Goal: Task Accomplishment & Management: Manage account settings

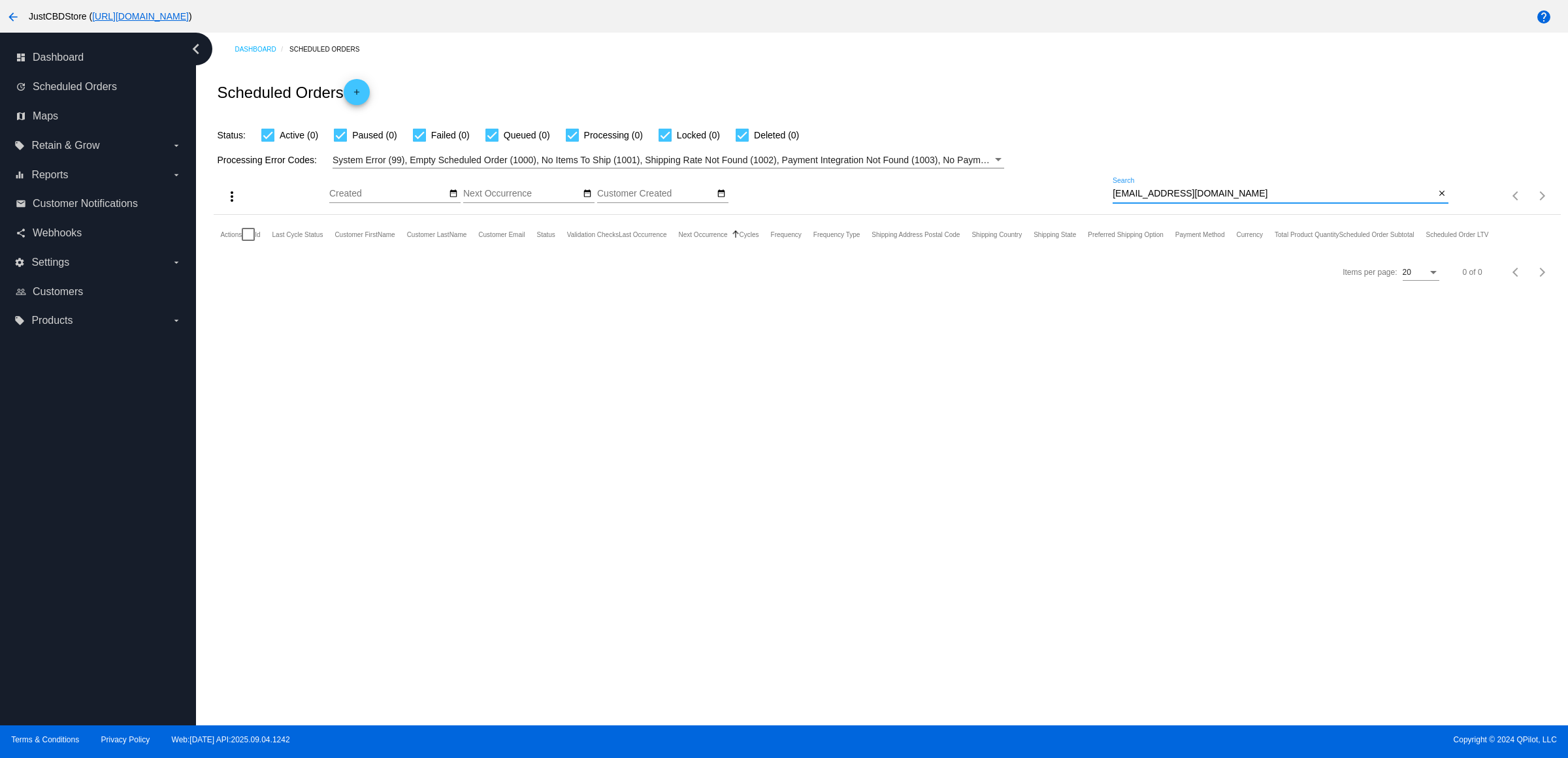
click at [1448, 213] on div "Items per page: 20 0 of 0" at bounding box center [1504, 196] width 112 height 37
click at [1437, 199] on mat-icon "close" at bounding box center [1442, 194] width 9 height 10
click at [1437, 199] on input "Search" at bounding box center [1280, 194] width 336 height 10
paste input "[EMAIL_ADDRESS][DOMAIN_NAME]"
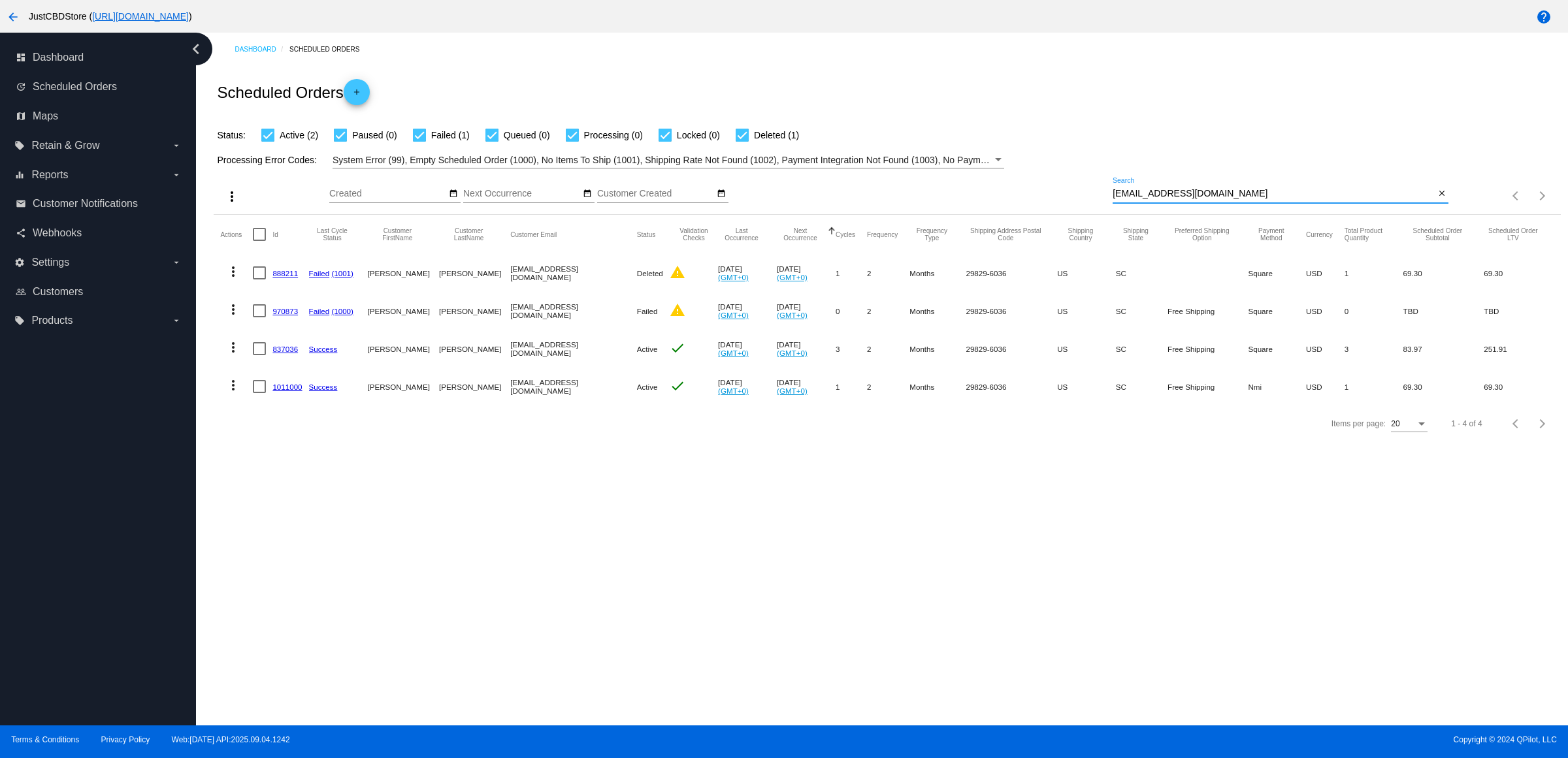
type input "[EMAIL_ADDRESS][DOMAIN_NAME]"
click at [289, 391] on link "1011000" at bounding box center [287, 387] width 29 height 9
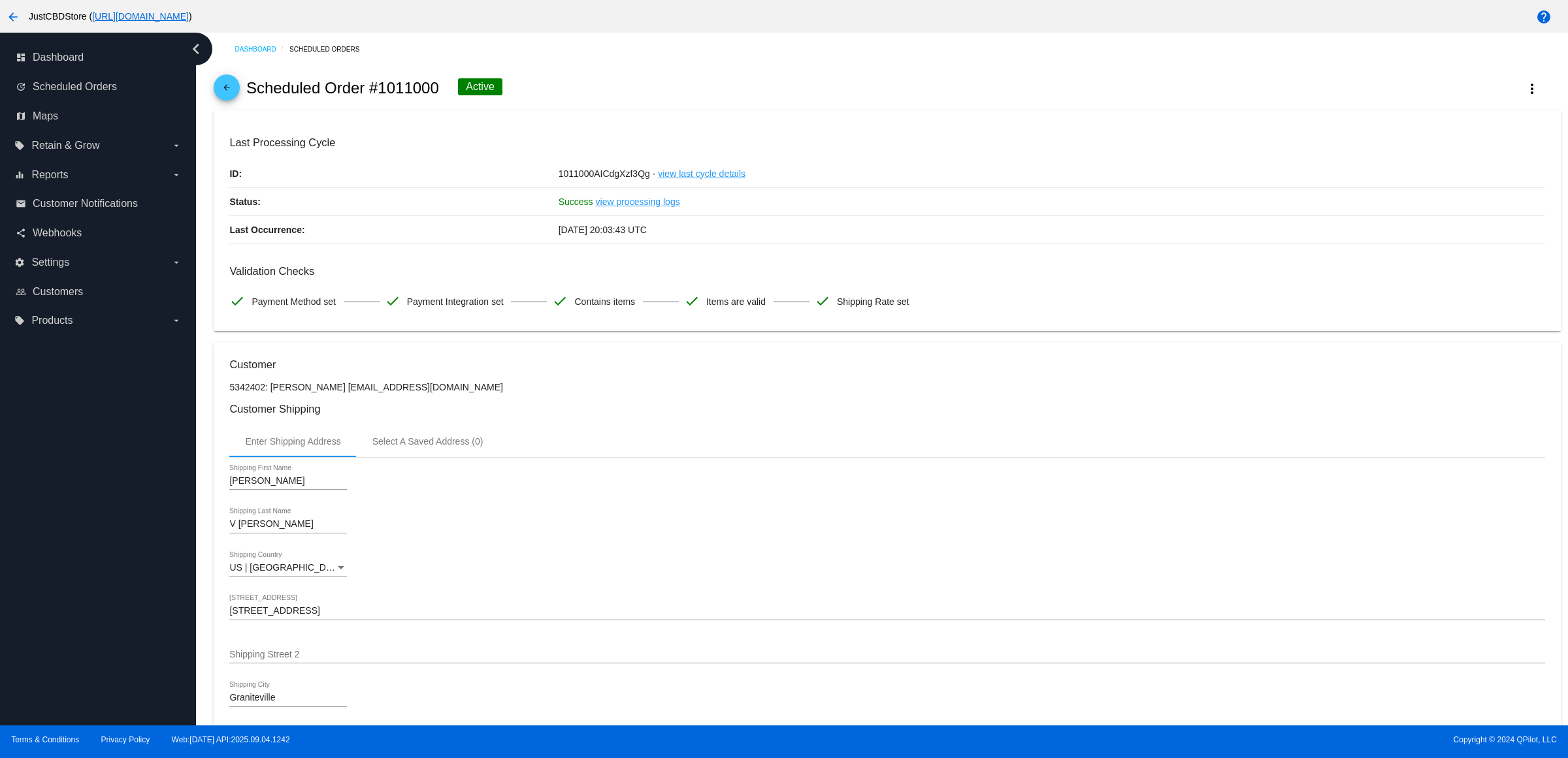
click at [231, 95] on mat-icon "arrow_back" at bounding box center [227, 91] width 16 height 16
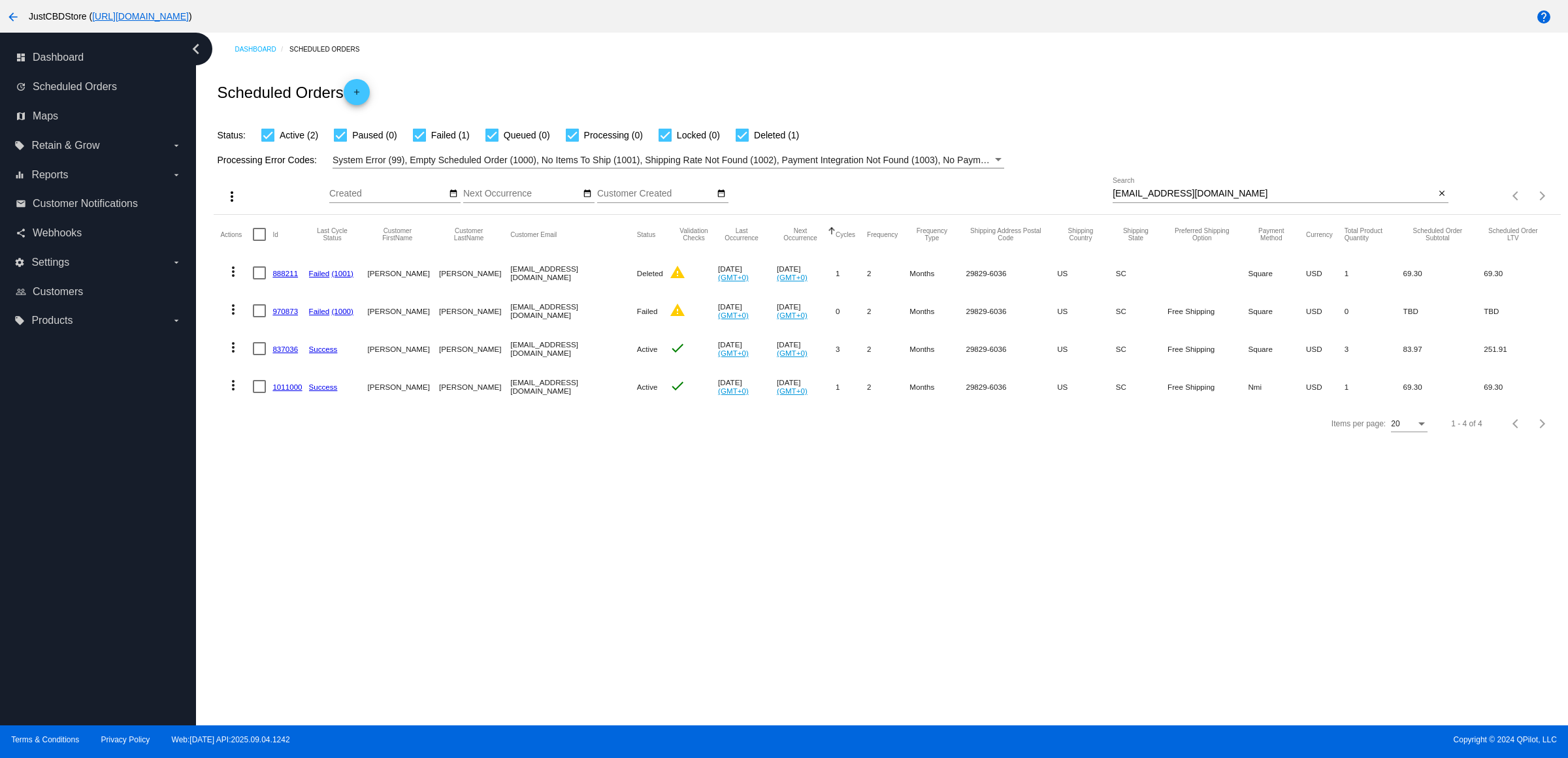
click at [288, 353] on link "837036" at bounding box center [285, 349] width 26 height 9
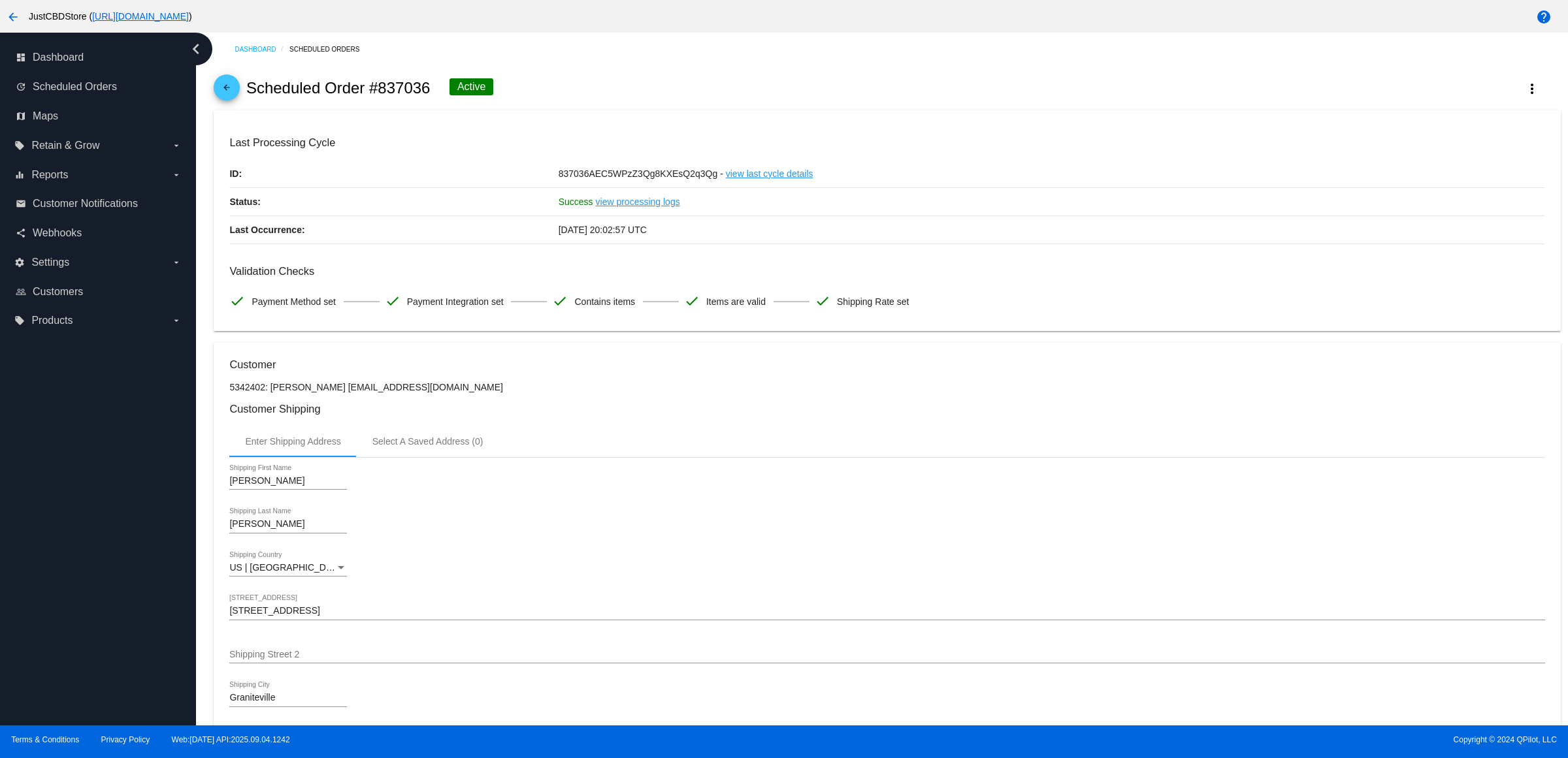
click at [239, 100] on link "arrow_back" at bounding box center [227, 88] width 26 height 26
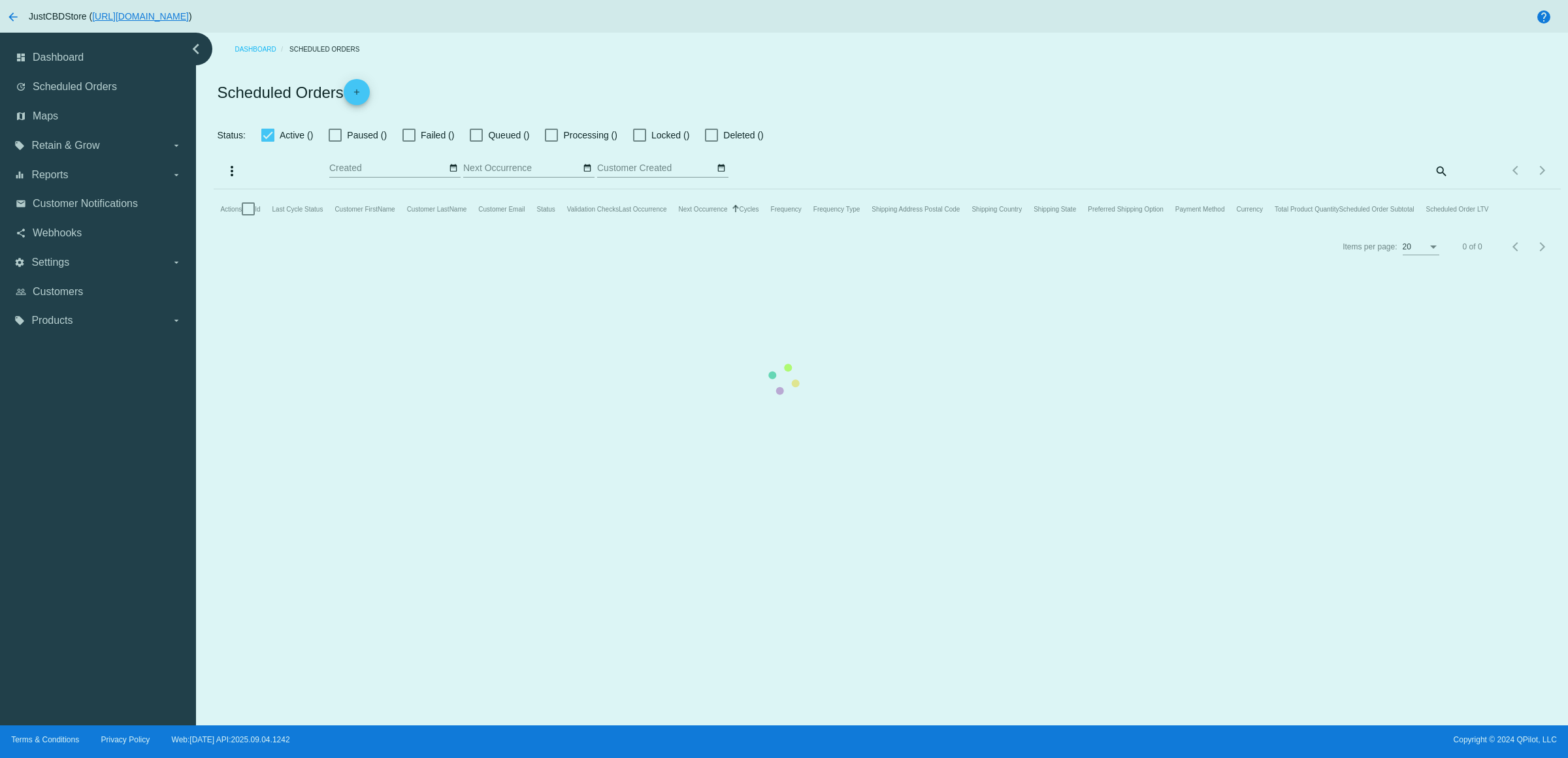
checkbox input "true"
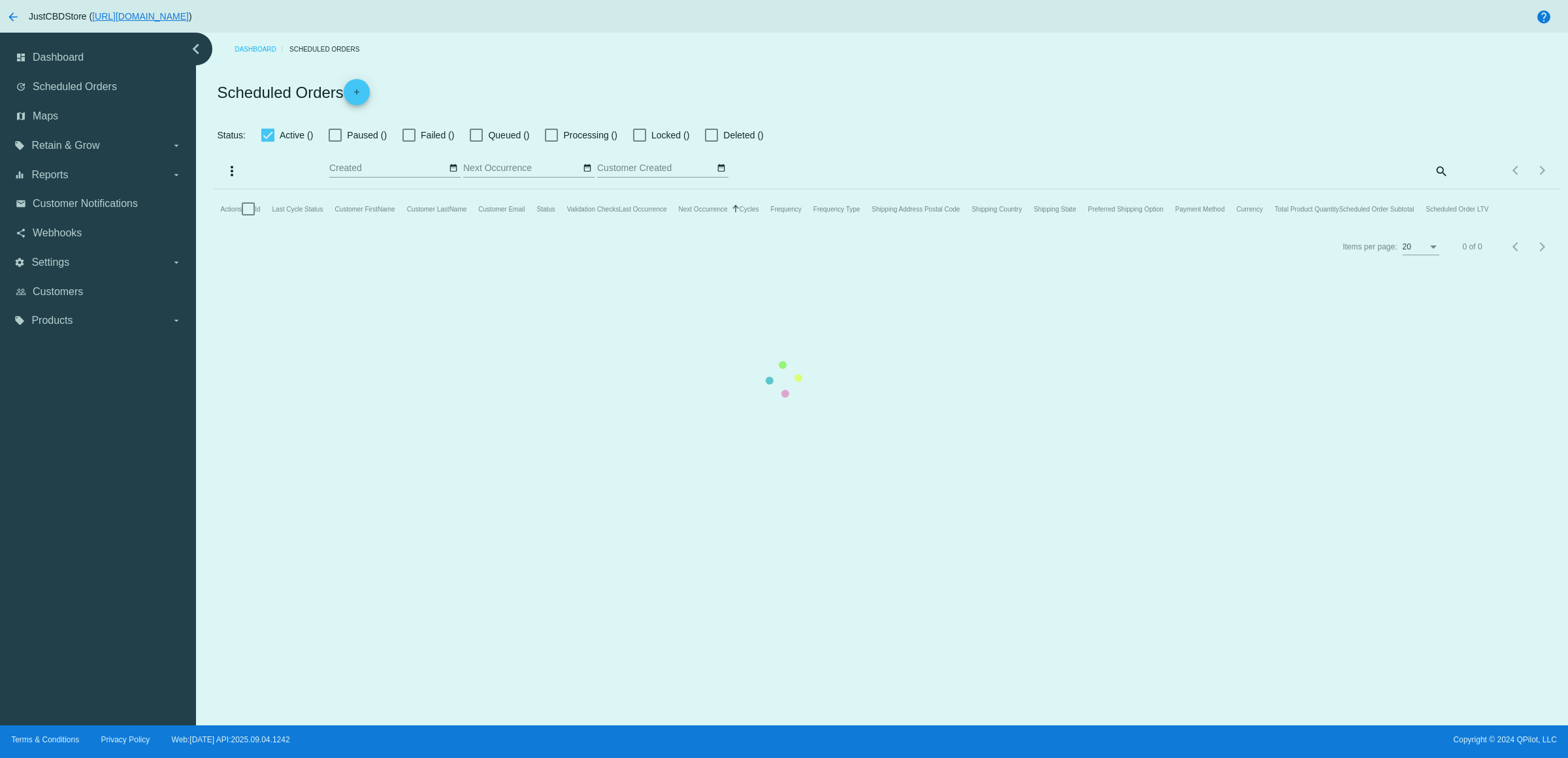
checkbox input "true"
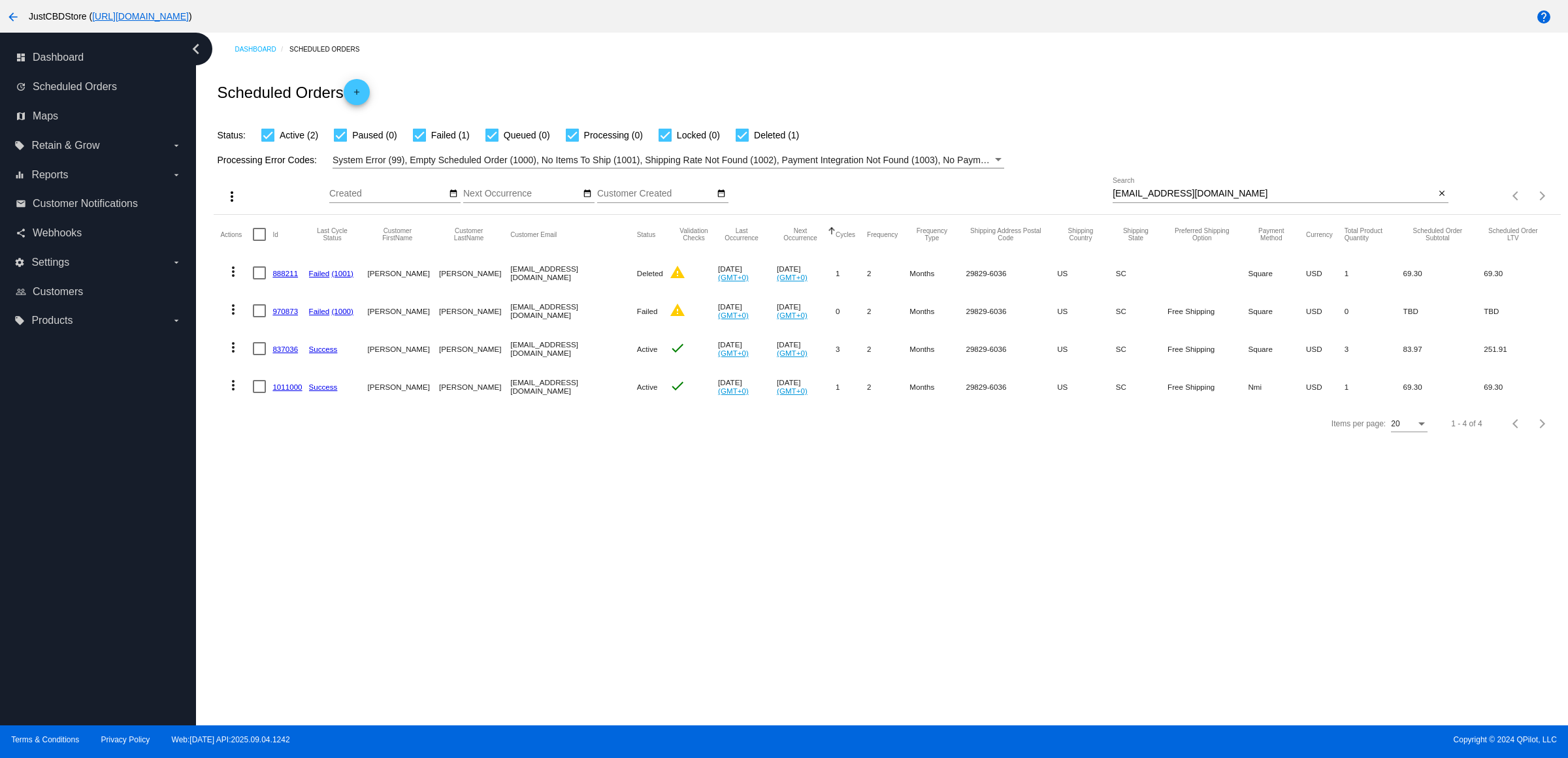
click at [239, 355] on mat-icon "more_vert" at bounding box center [234, 347] width 16 height 16
click at [321, 540] on button "delete Delete" at bounding box center [290, 530] width 130 height 31
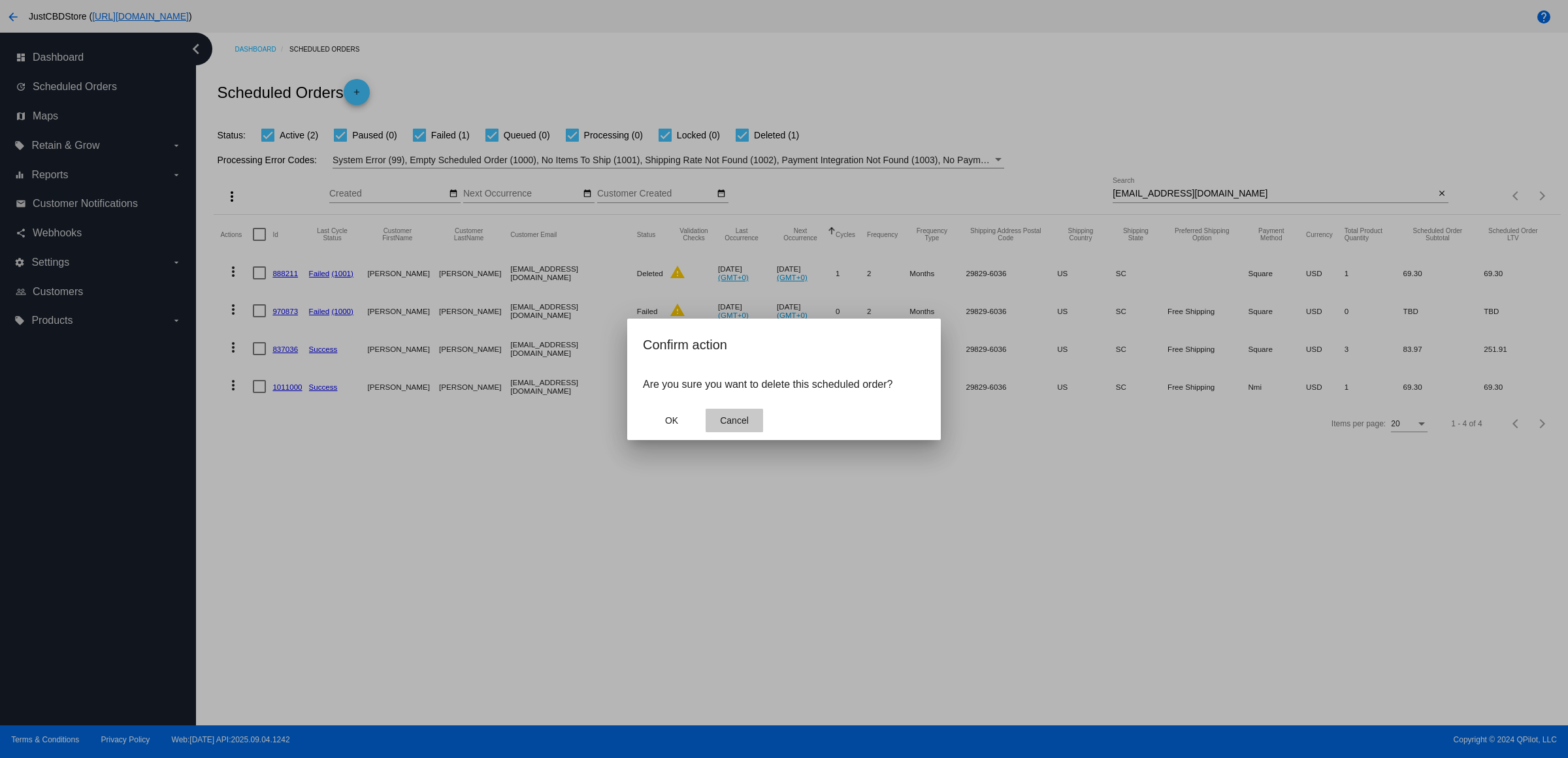
click at [736, 426] on span "Cancel" at bounding box center [734, 421] width 29 height 10
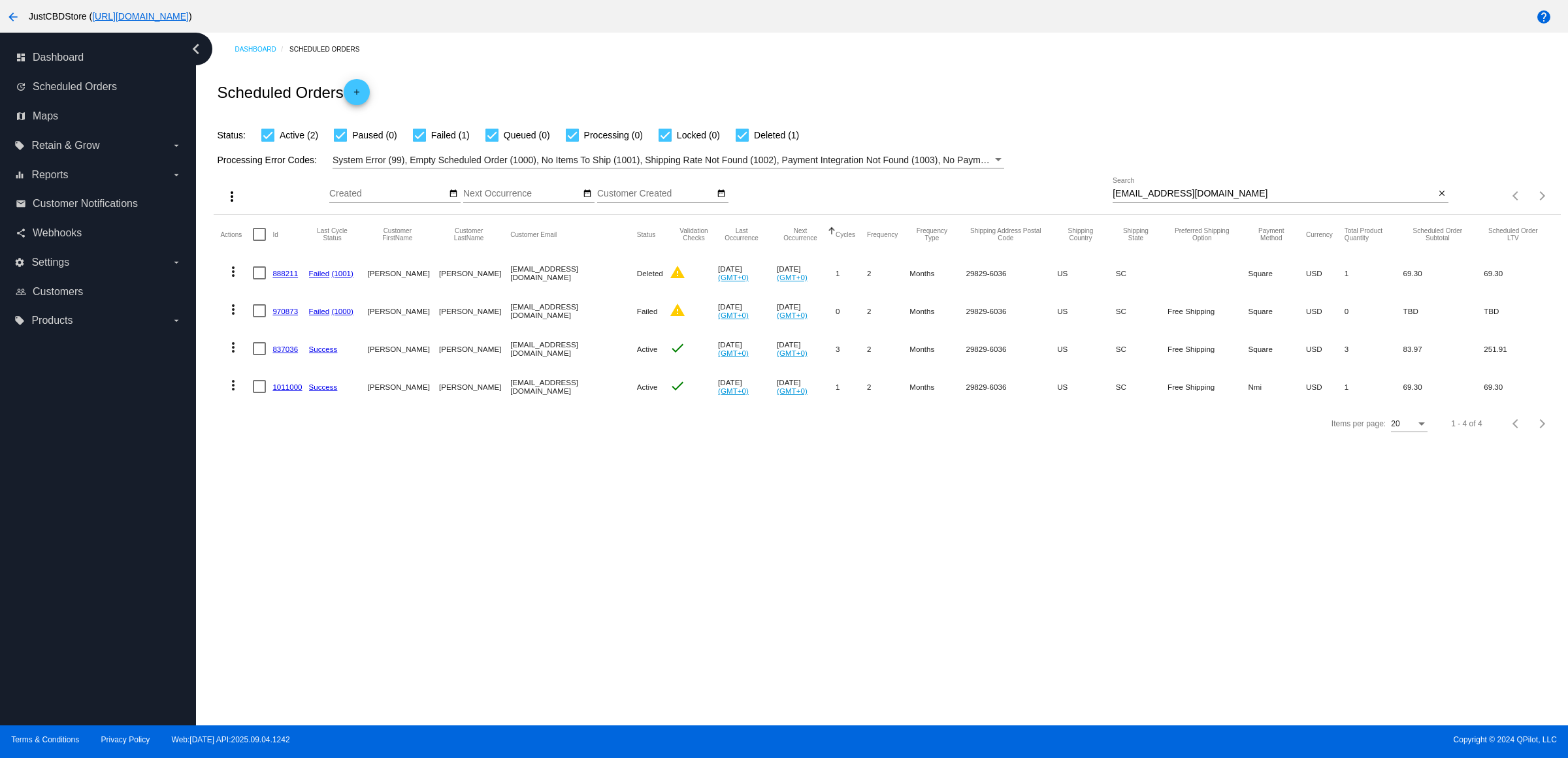
drag, startPoint x: 302, startPoint y: 377, endPoint x: 305, endPoint y: 384, distance: 7.6
click at [298, 353] on link "837036" at bounding box center [285, 349] width 26 height 9
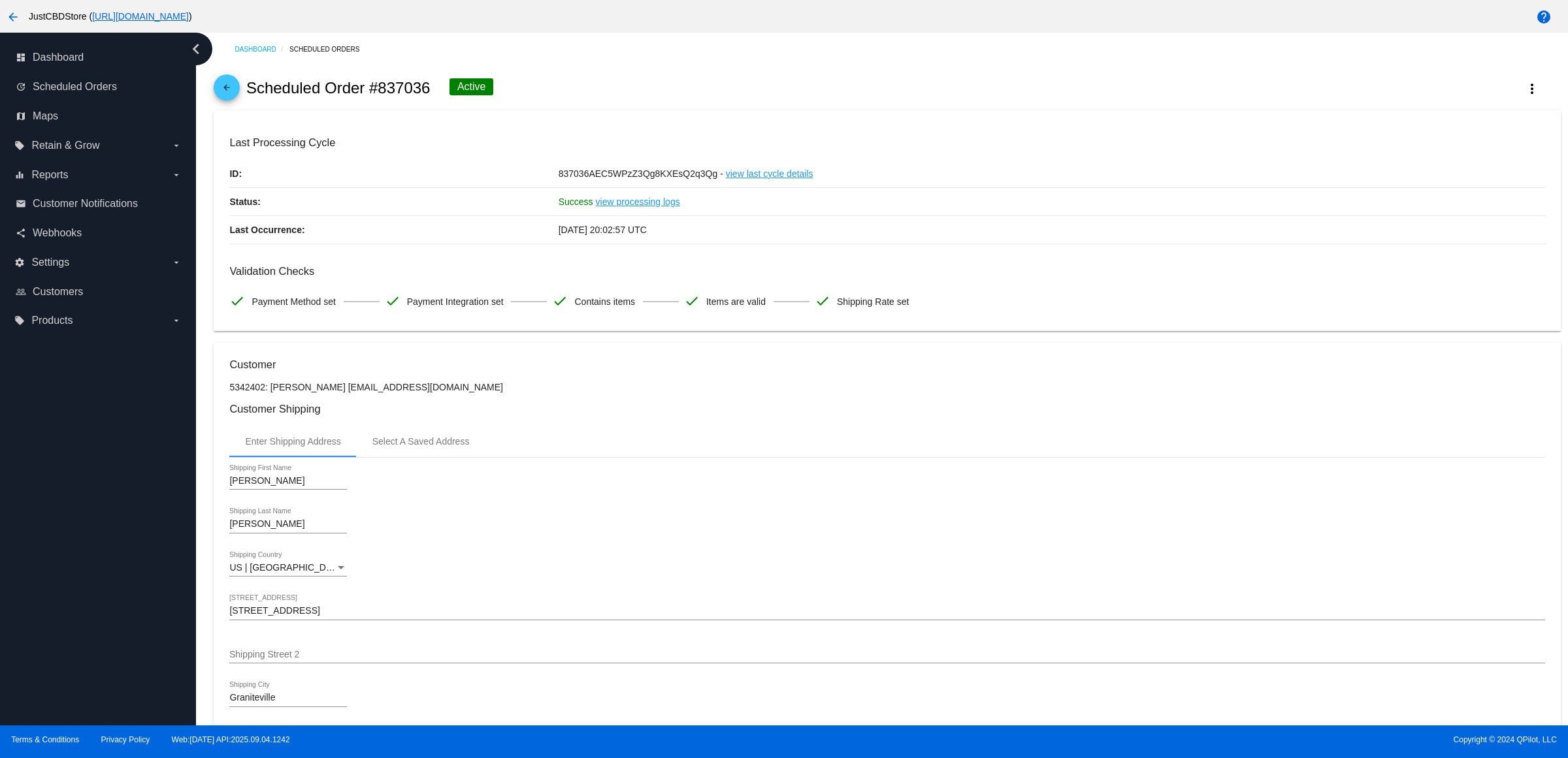
click at [234, 99] on mat-icon "arrow_back" at bounding box center [227, 91] width 16 height 16
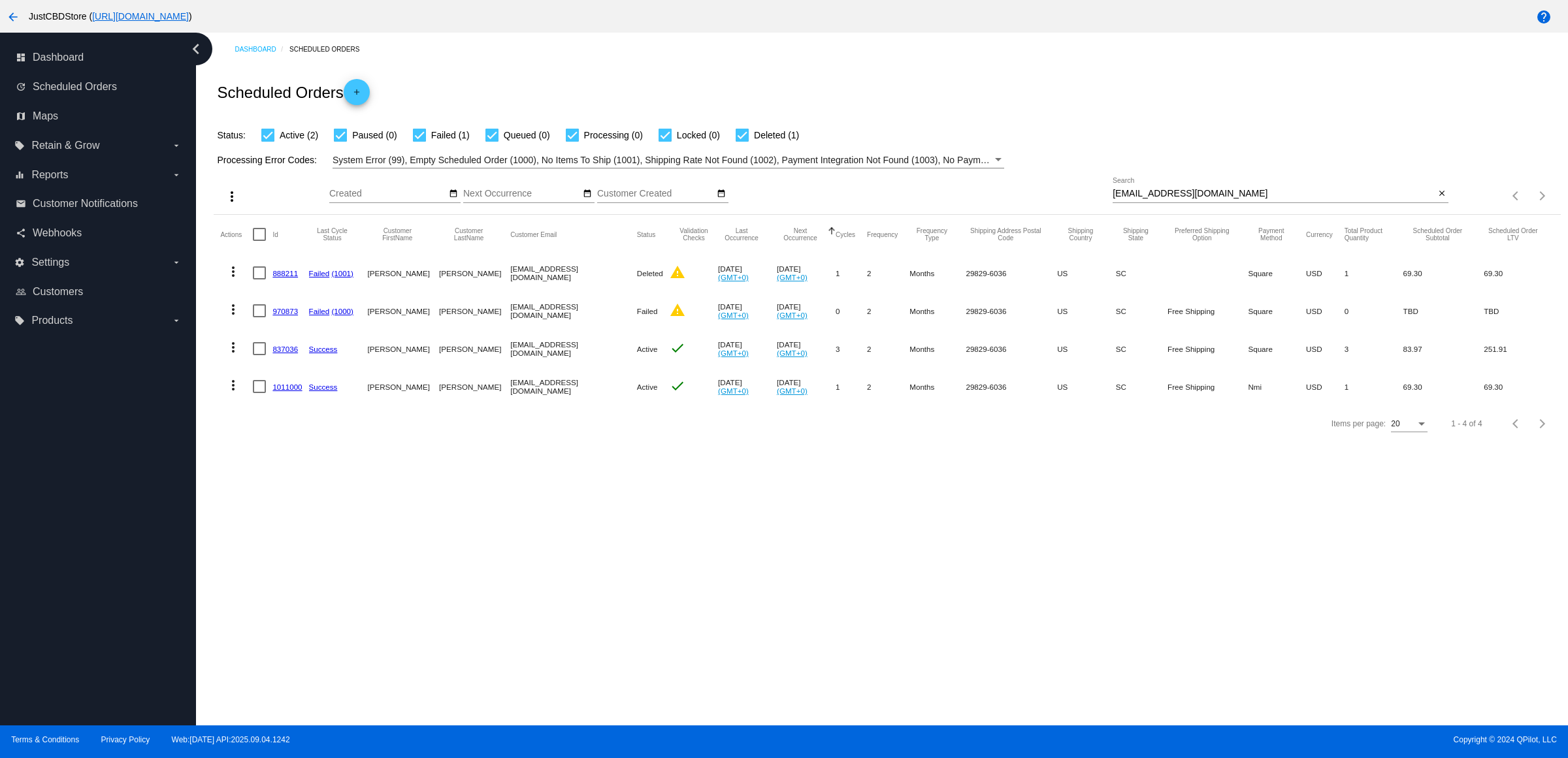
click at [241, 355] on mat-icon "more_vert" at bounding box center [234, 347] width 16 height 16
click at [300, 531] on button "delete Delete" at bounding box center [290, 530] width 130 height 31
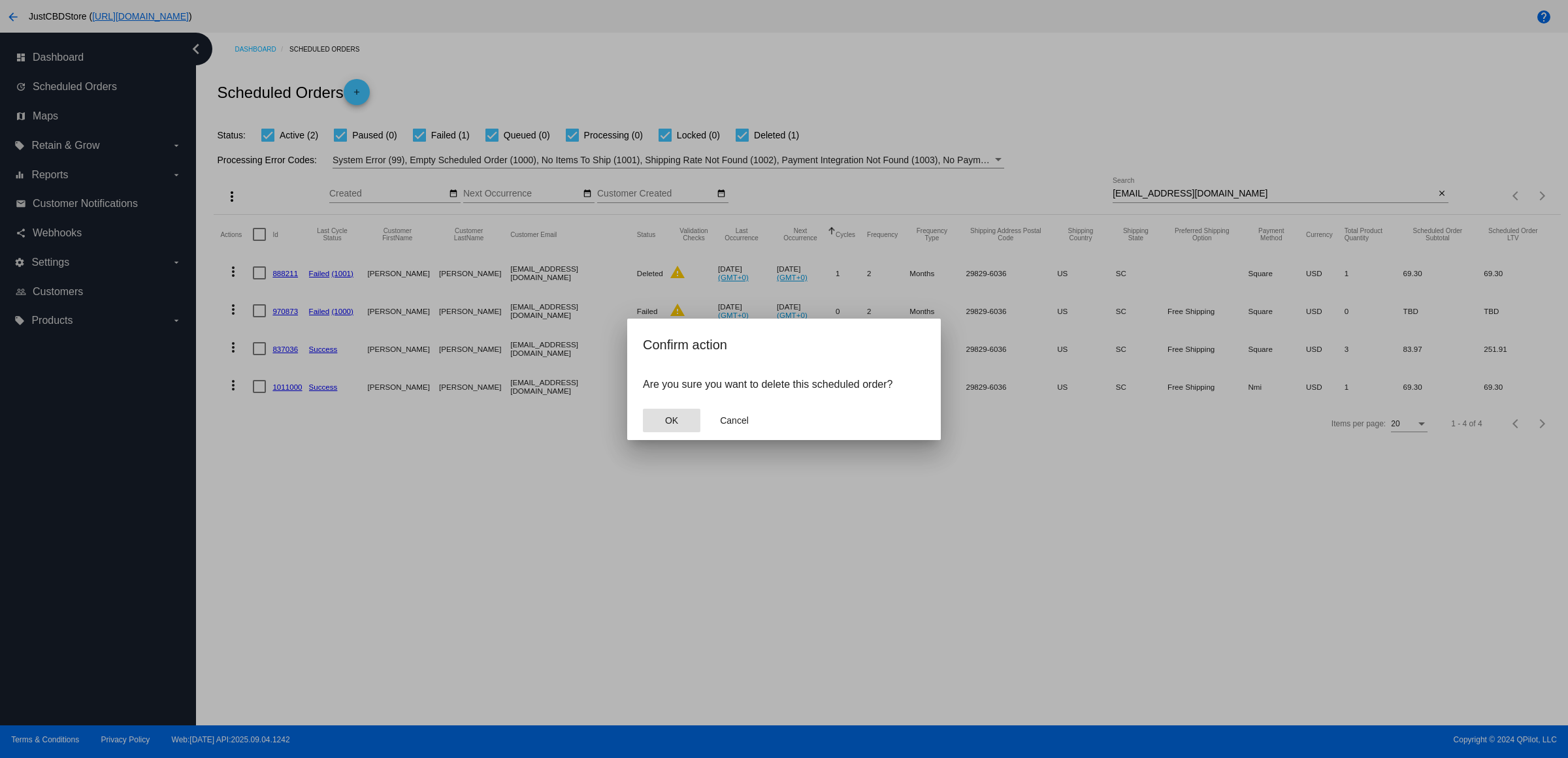
click at [672, 422] on button "OK" at bounding box center [672, 421] width 58 height 24
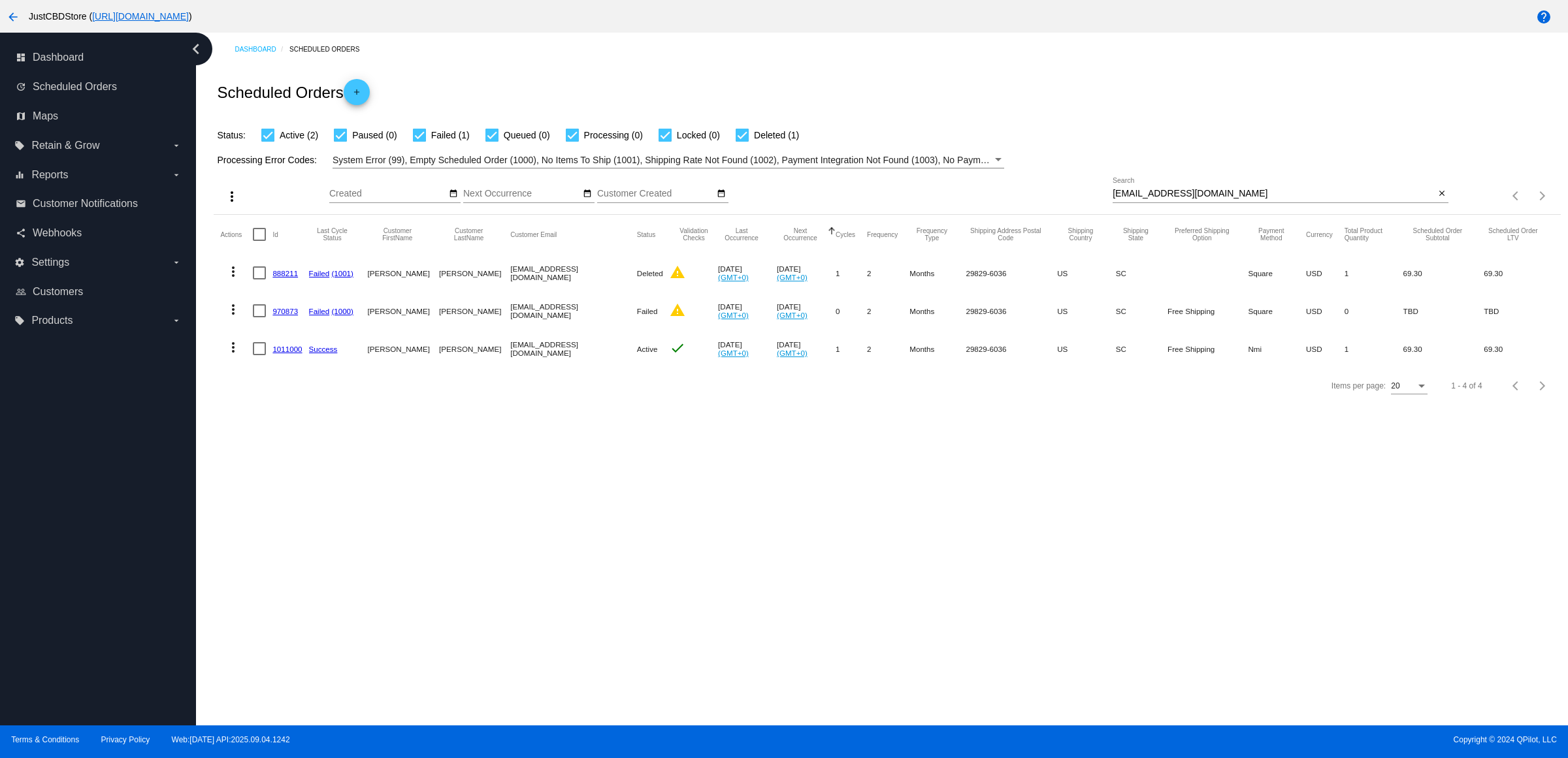
click at [300, 353] on link "1011000" at bounding box center [287, 349] width 29 height 9
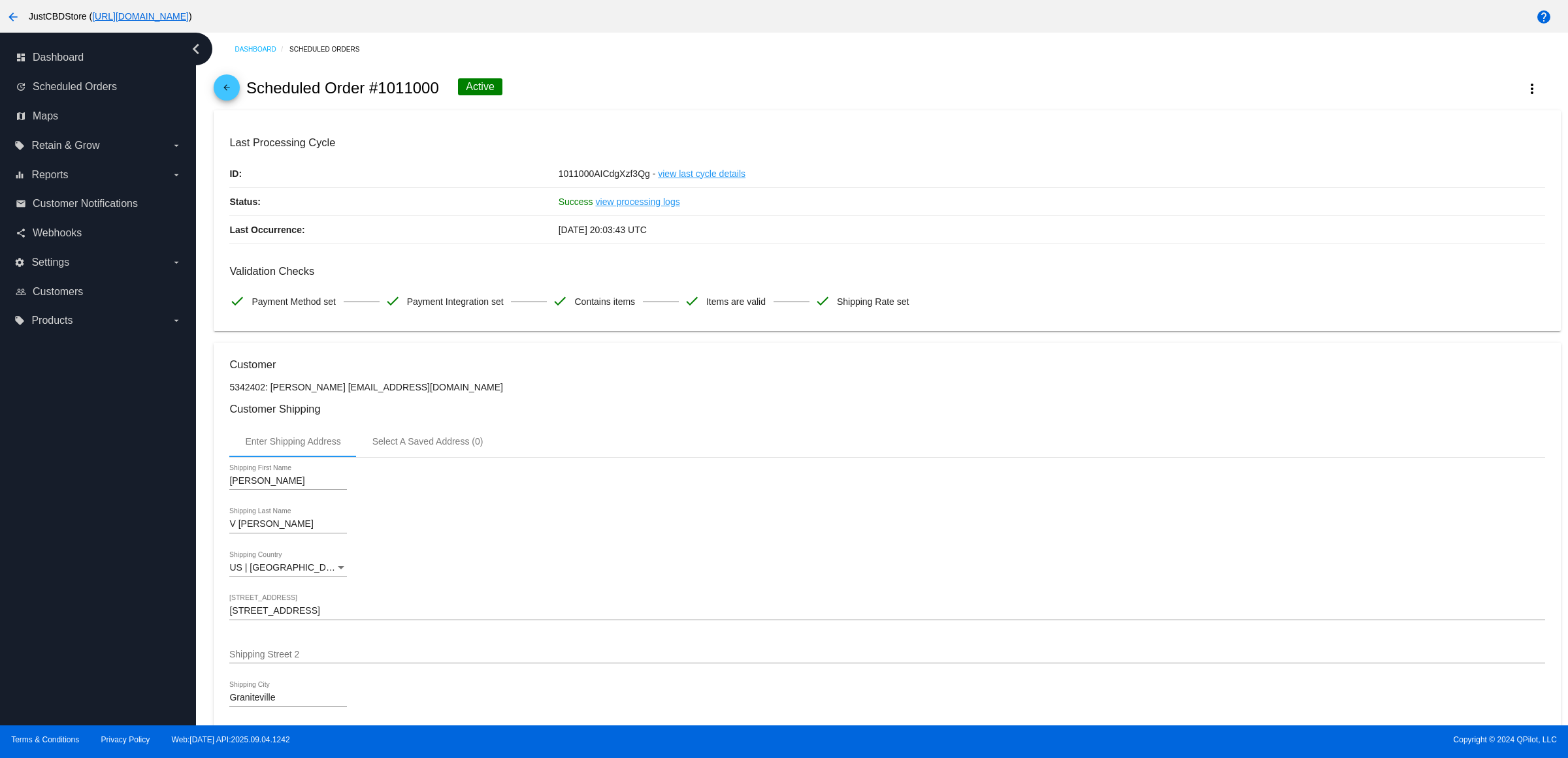
click at [234, 99] on mat-icon "arrow_back" at bounding box center [227, 91] width 16 height 16
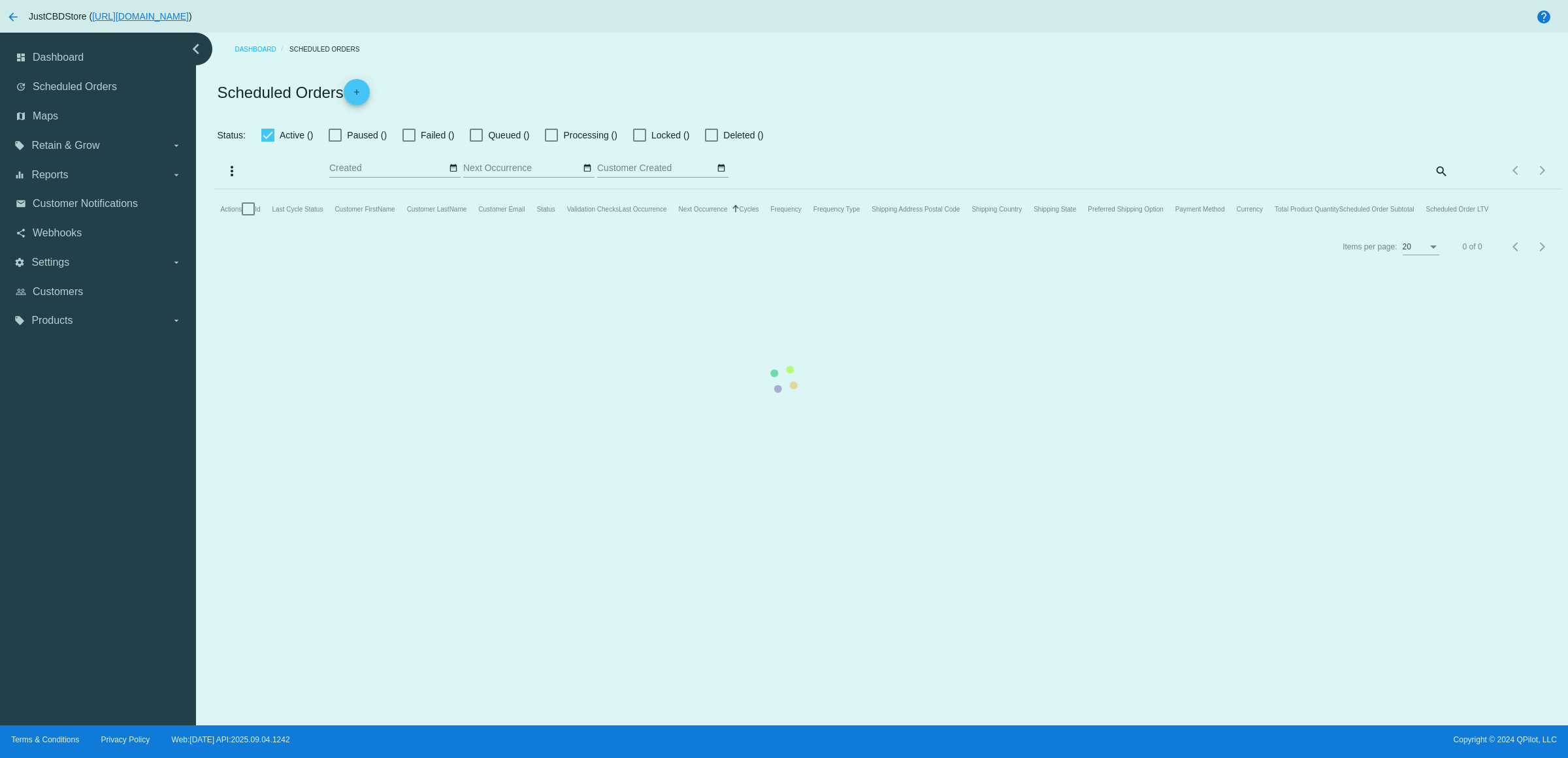
checkbox input "true"
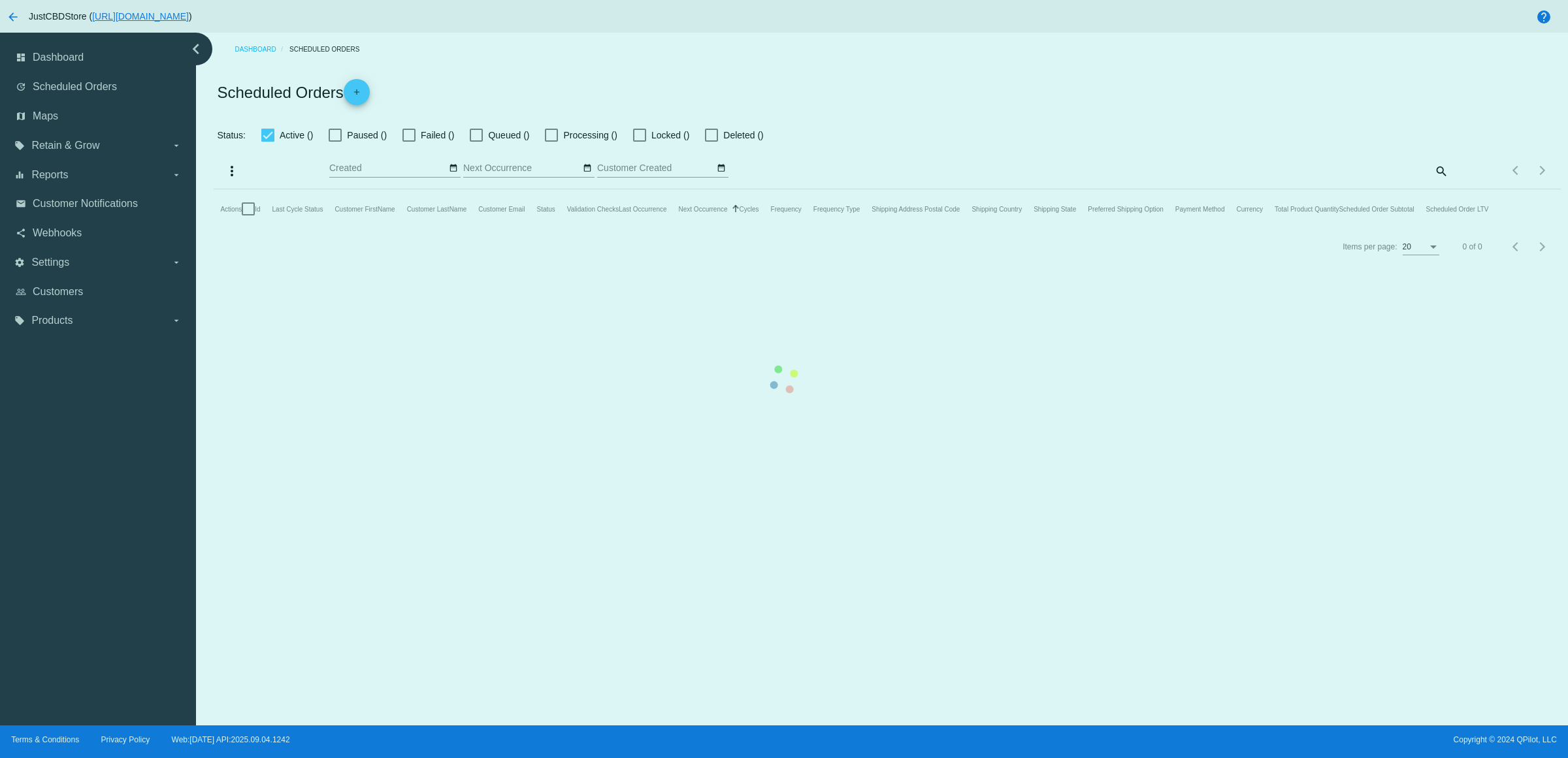
checkbox input "true"
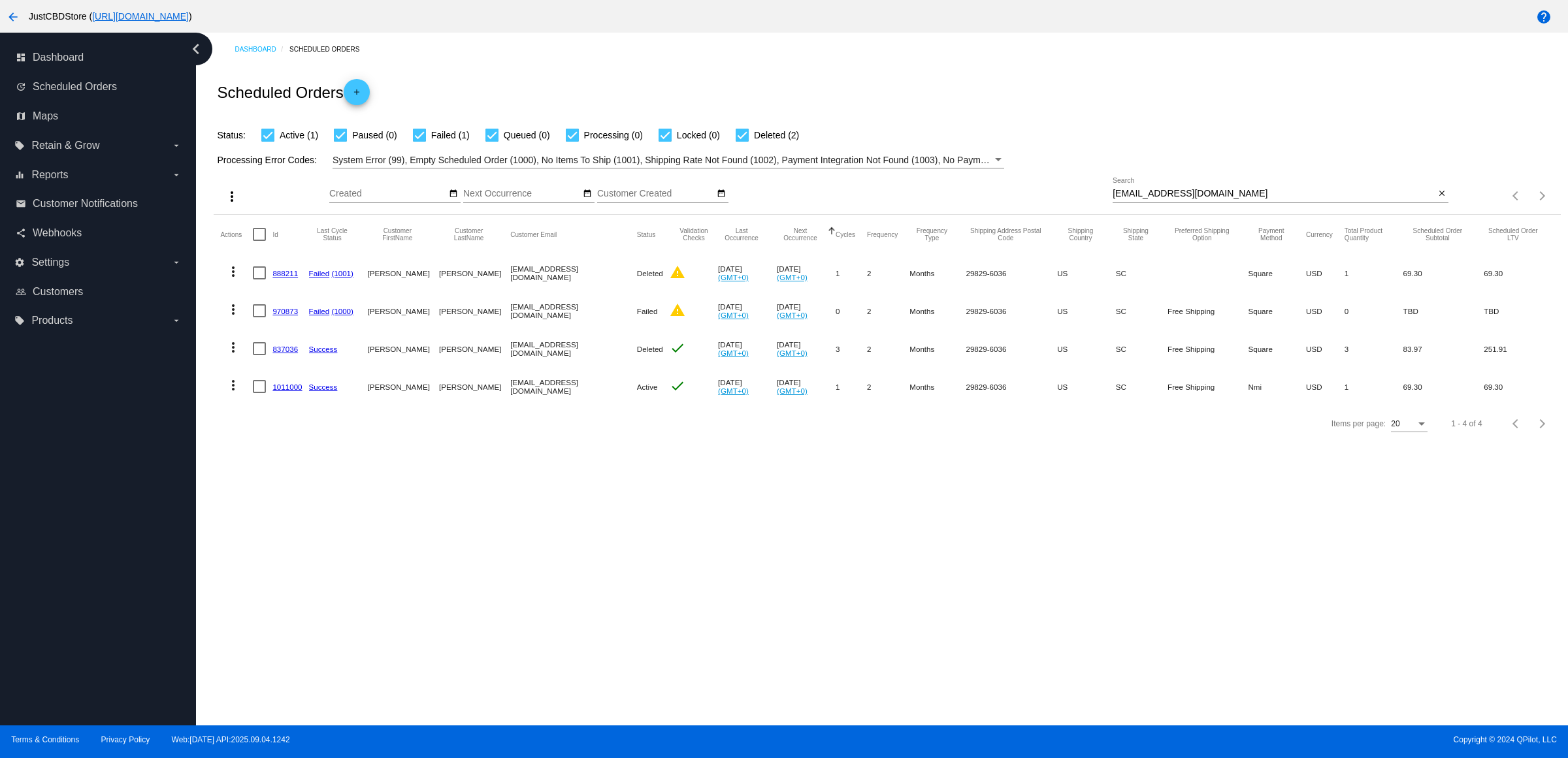
click at [298, 353] on link "837036" at bounding box center [285, 349] width 26 height 9
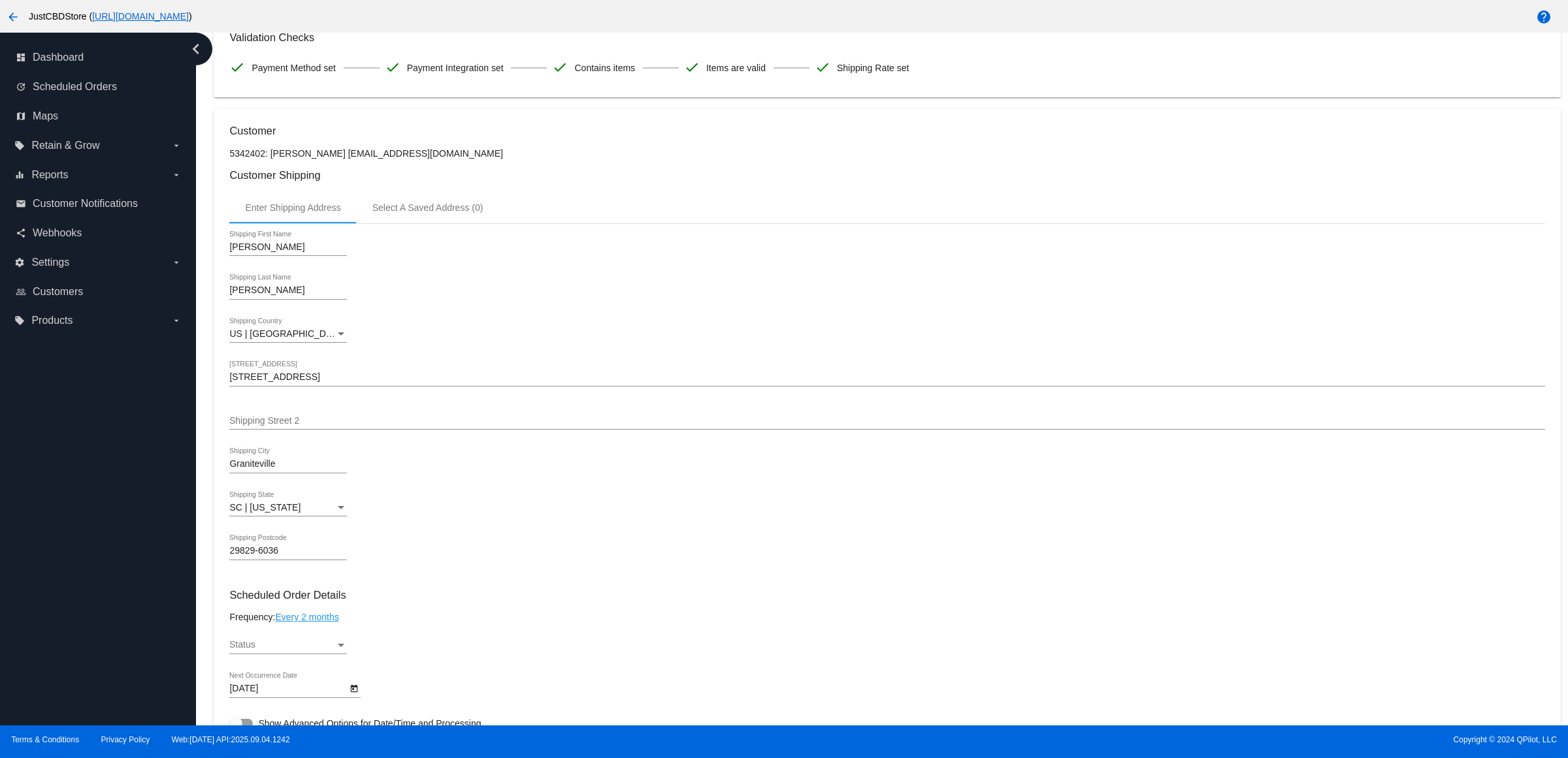
scroll to position [490, 0]
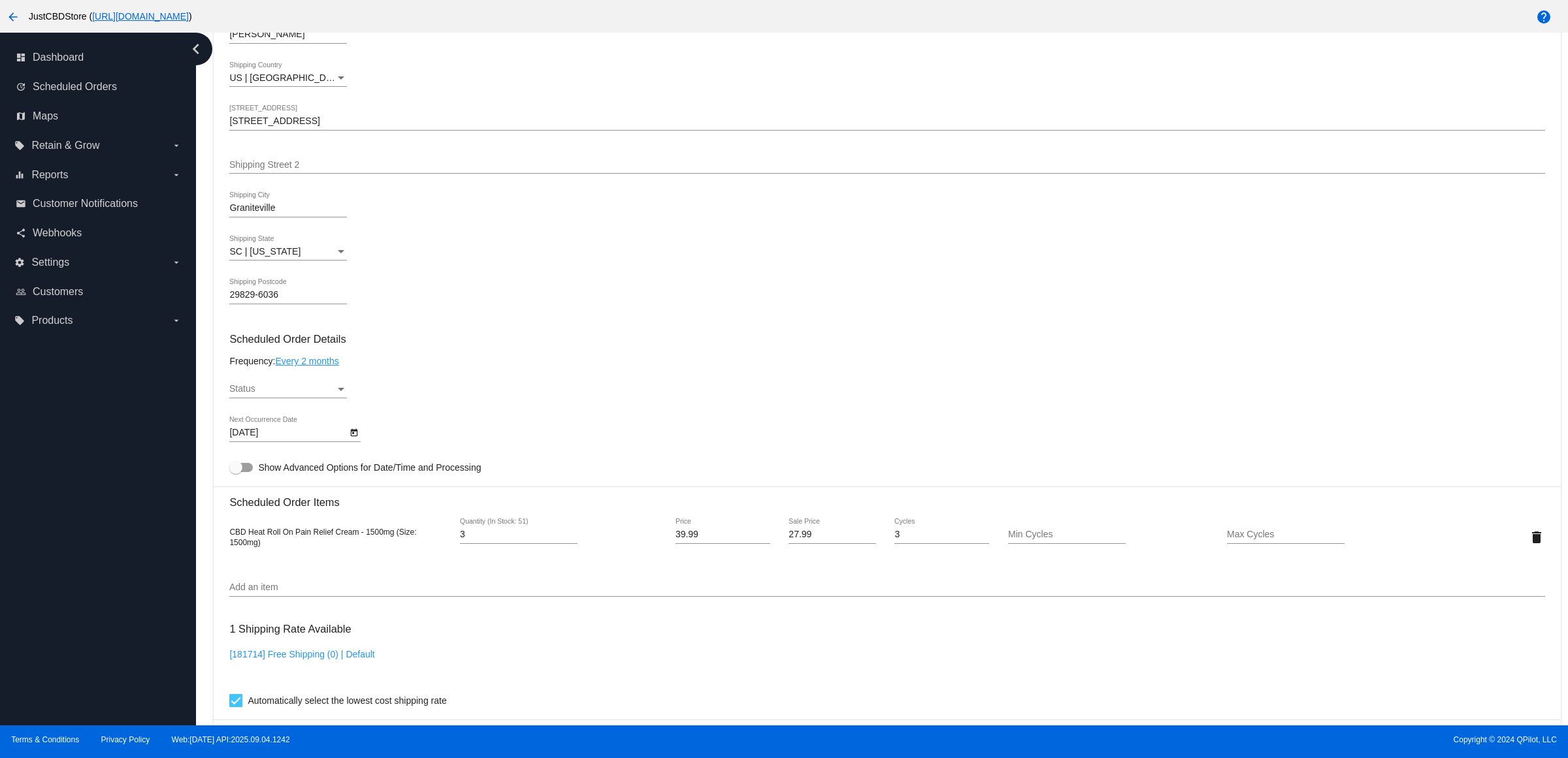
drag, startPoint x: 321, startPoint y: 367, endPoint x: 323, endPoint y: 380, distance: 13.2
click at [323, 377] on mat-card-content "Customer 5342402: [PERSON_NAME] [EMAIL_ADDRESS][DOMAIN_NAME] Customer Shipping …" at bounding box center [887, 483] width 1315 height 1230
click at [323, 366] on link "Every 2 months" at bounding box center [306, 361] width 63 height 10
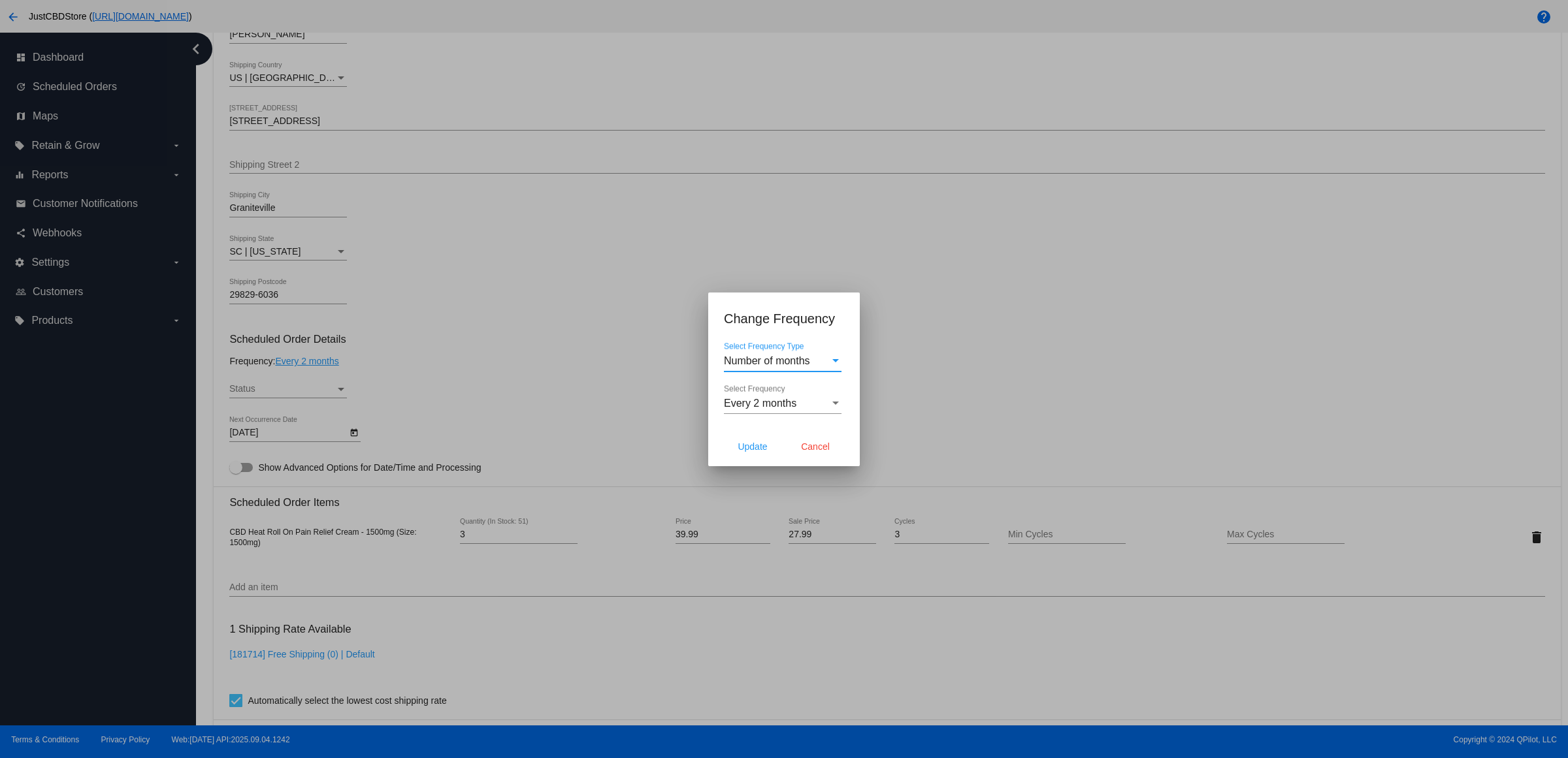
click at [771, 409] on span "Every 2 months" at bounding box center [759, 403] width 73 height 11
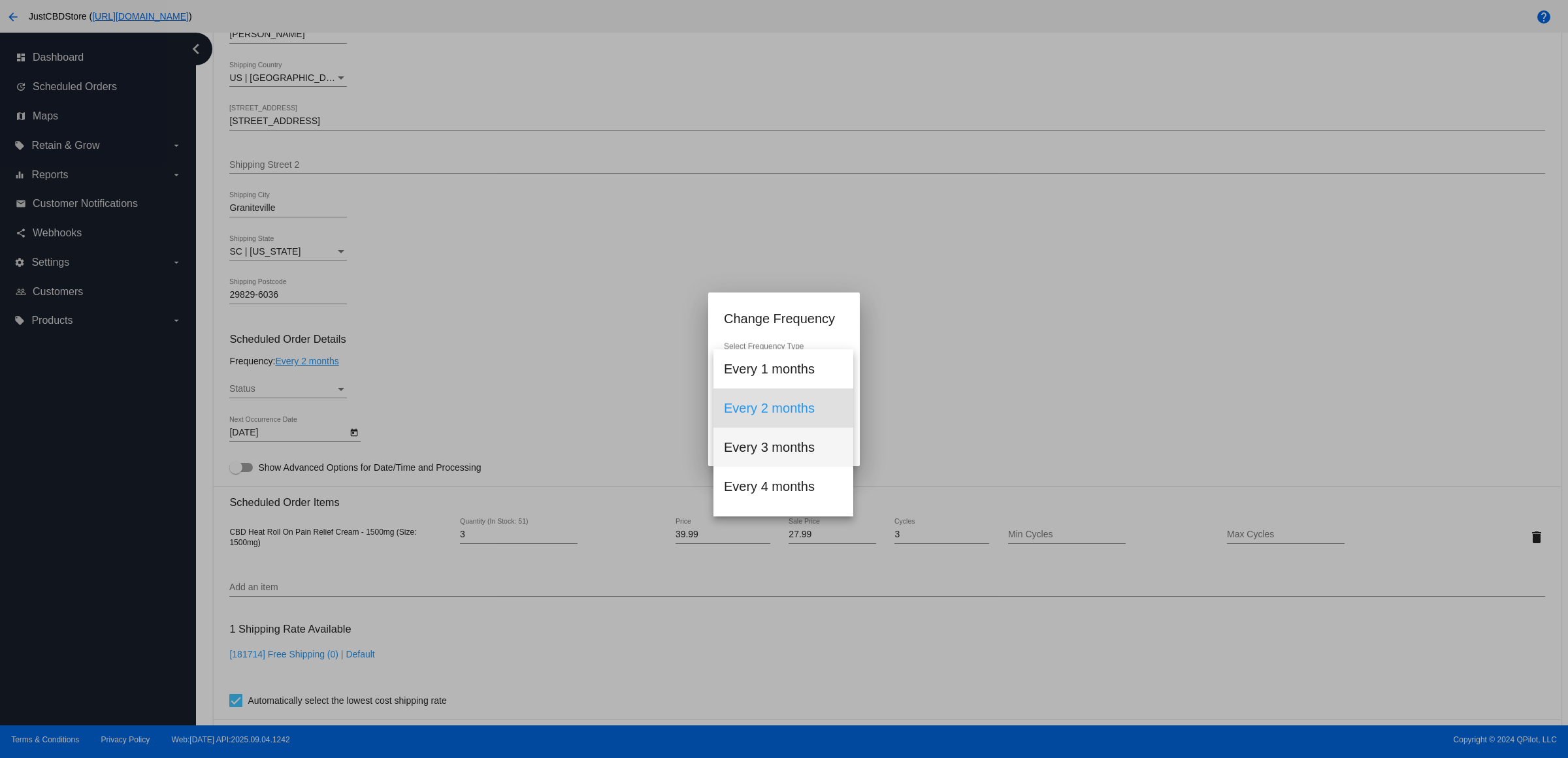
click at [807, 451] on span "Every 3 months" at bounding box center [783, 447] width 119 height 39
click at [386, 373] on div at bounding box center [784, 379] width 1568 height 758
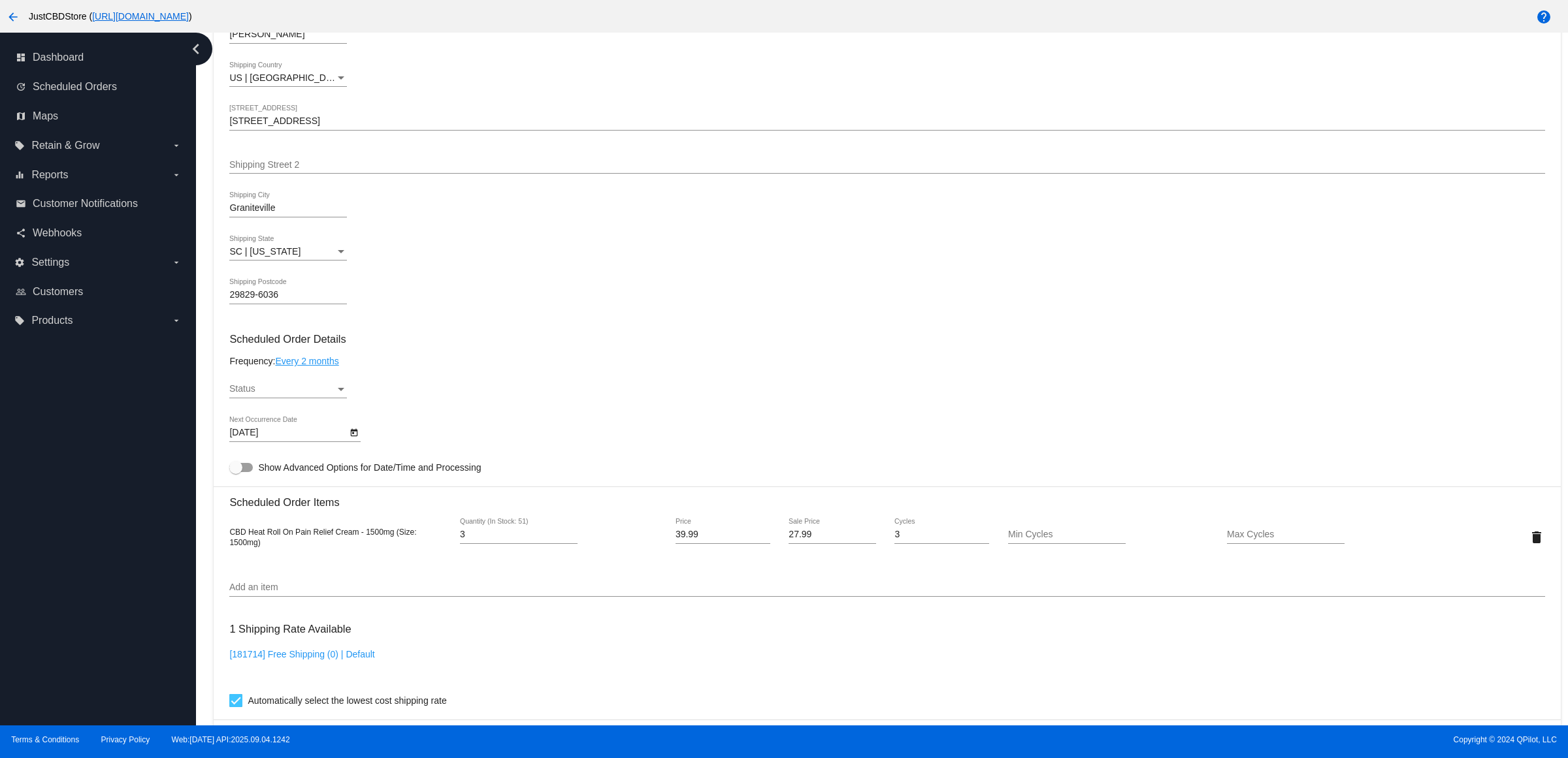
click at [331, 366] on link "Every 2 months" at bounding box center [306, 361] width 63 height 10
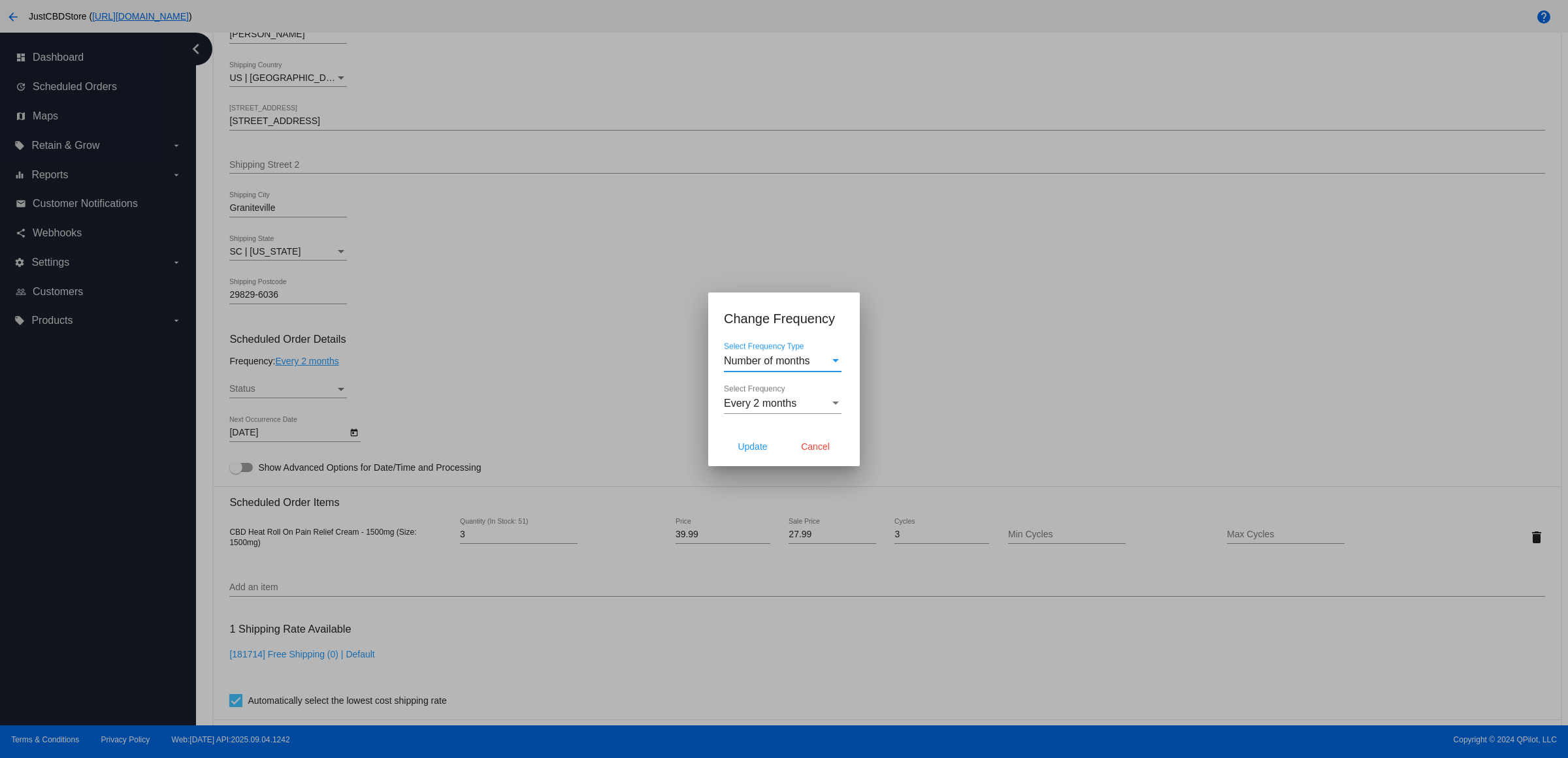
click at [413, 403] on div at bounding box center [784, 379] width 1568 height 758
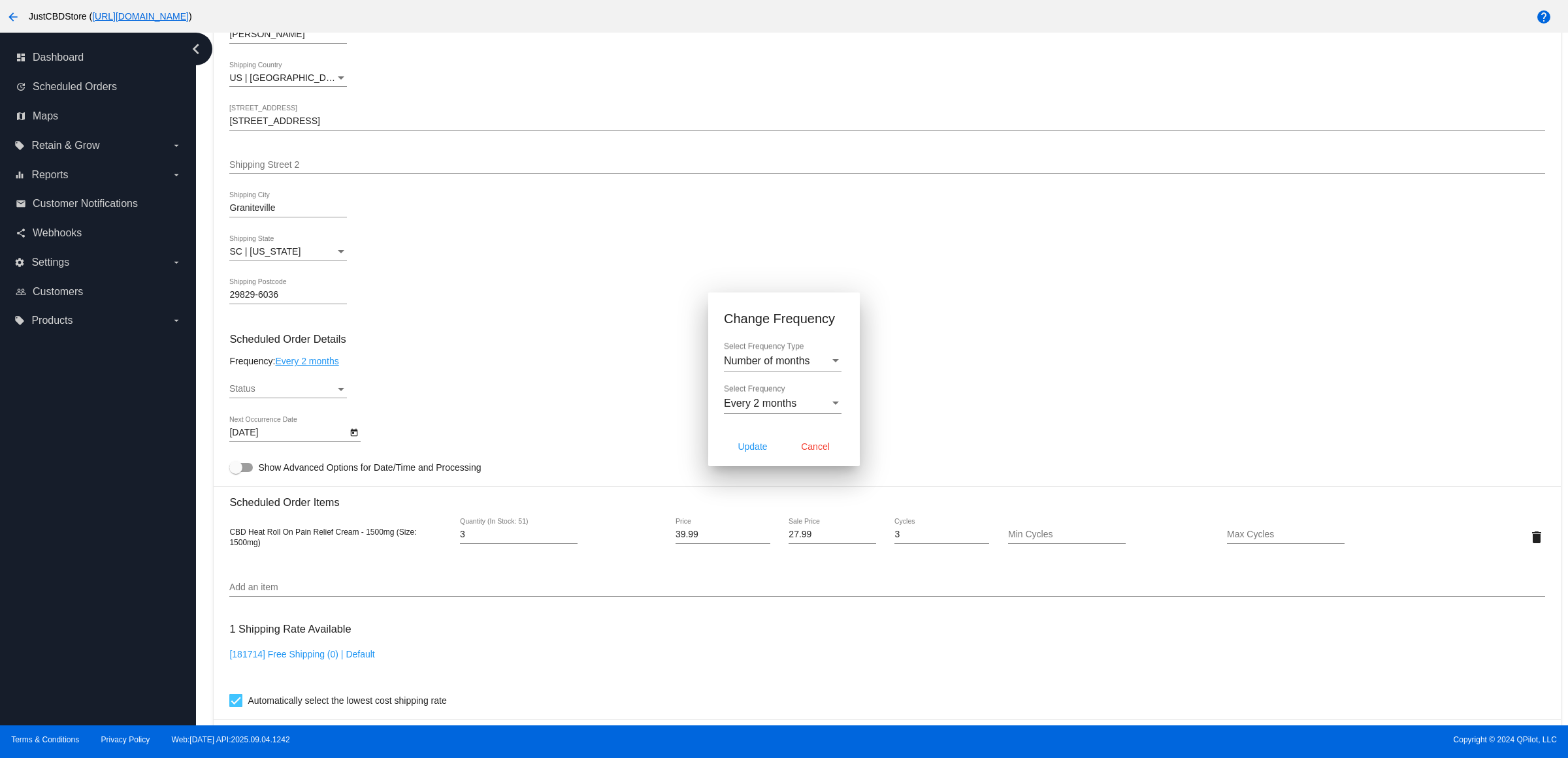
click at [334, 394] on div "Status" at bounding box center [283, 389] width 106 height 10
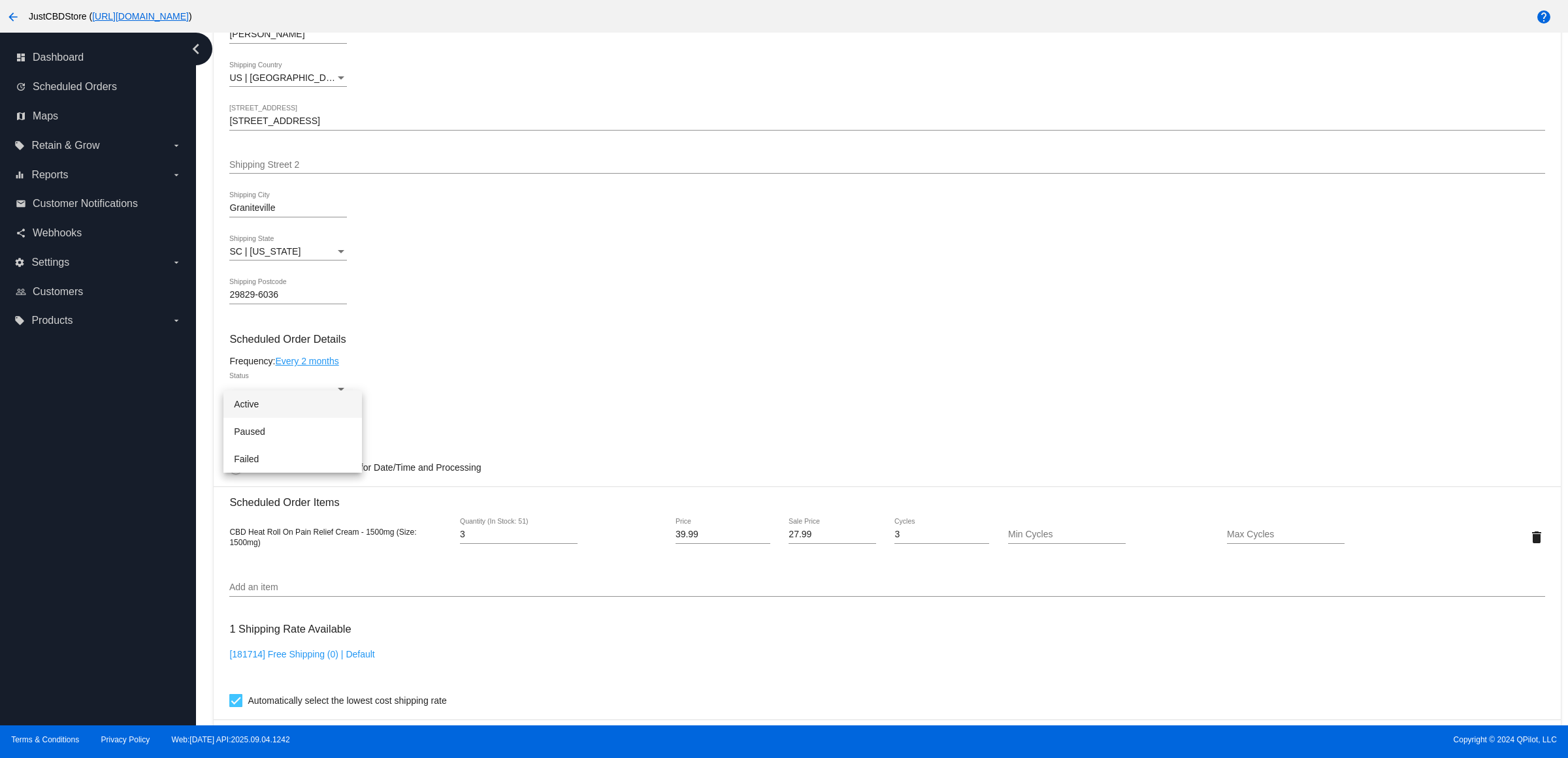
click at [323, 399] on span "Active" at bounding box center [292, 404] width 118 height 27
click at [318, 366] on link "Every 2 months" at bounding box center [306, 361] width 63 height 10
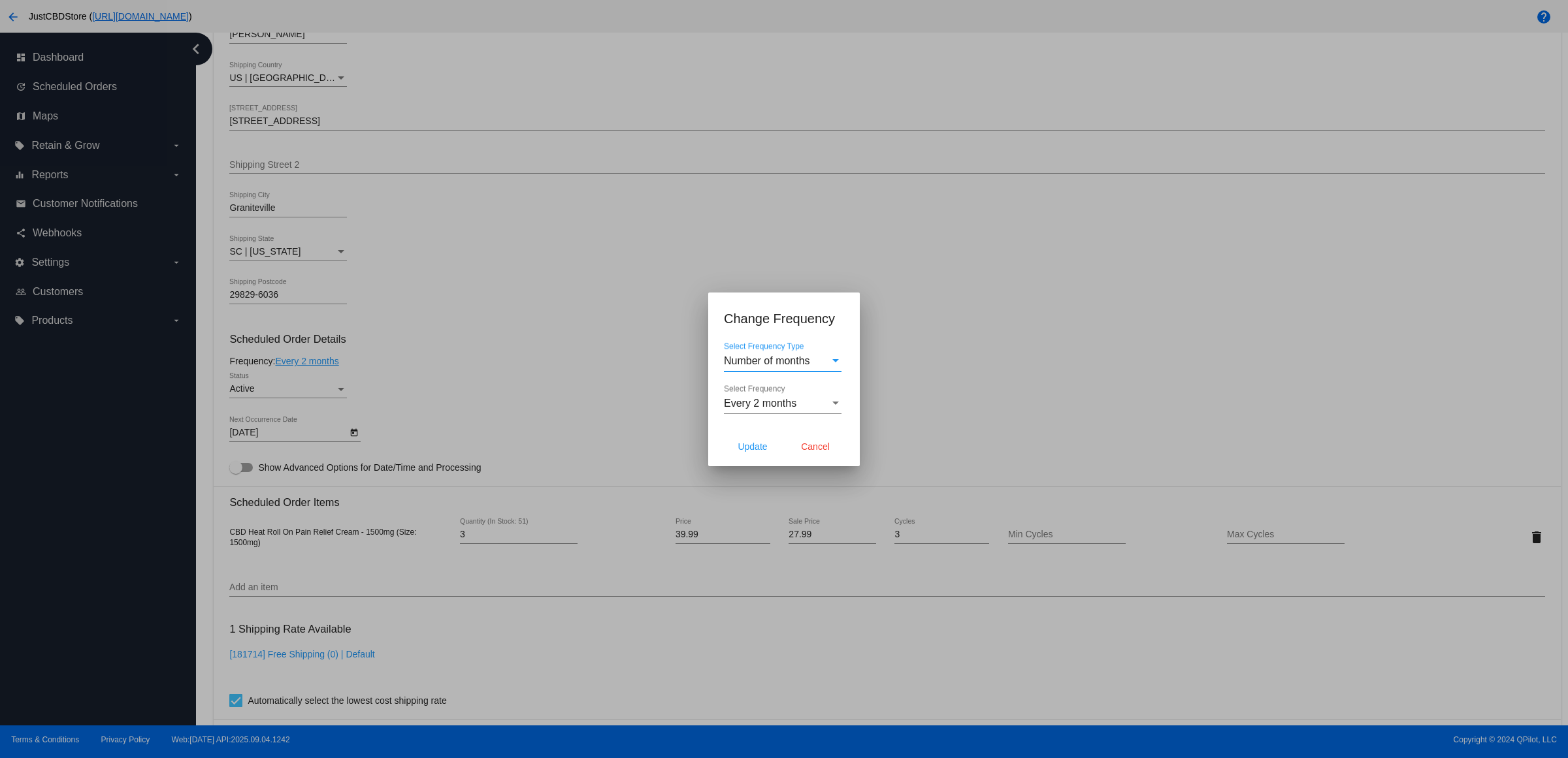
click at [765, 405] on span "Every 2 months" at bounding box center [759, 403] width 73 height 11
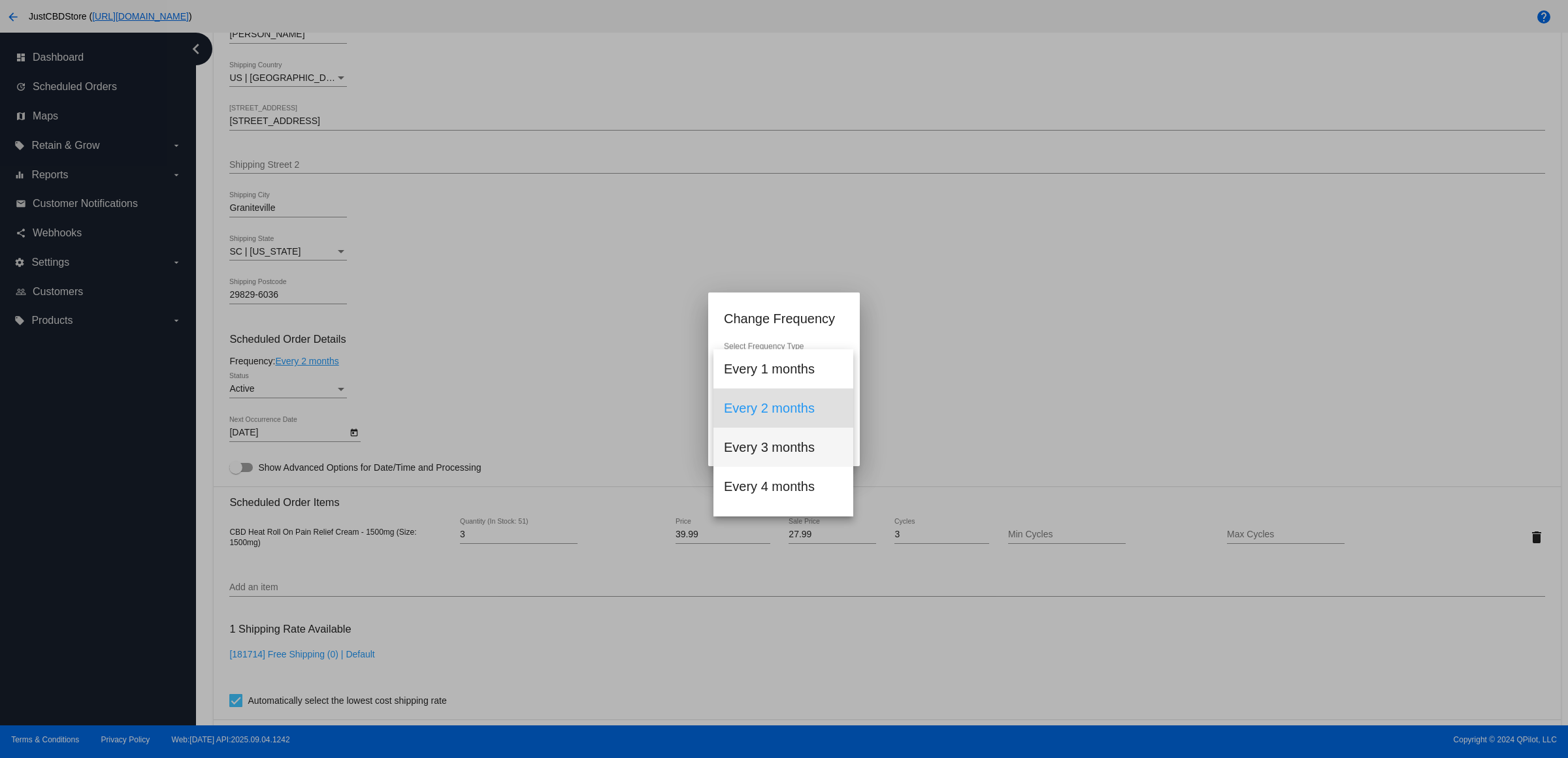
click at [795, 453] on span "Every 3 months" at bounding box center [783, 447] width 119 height 39
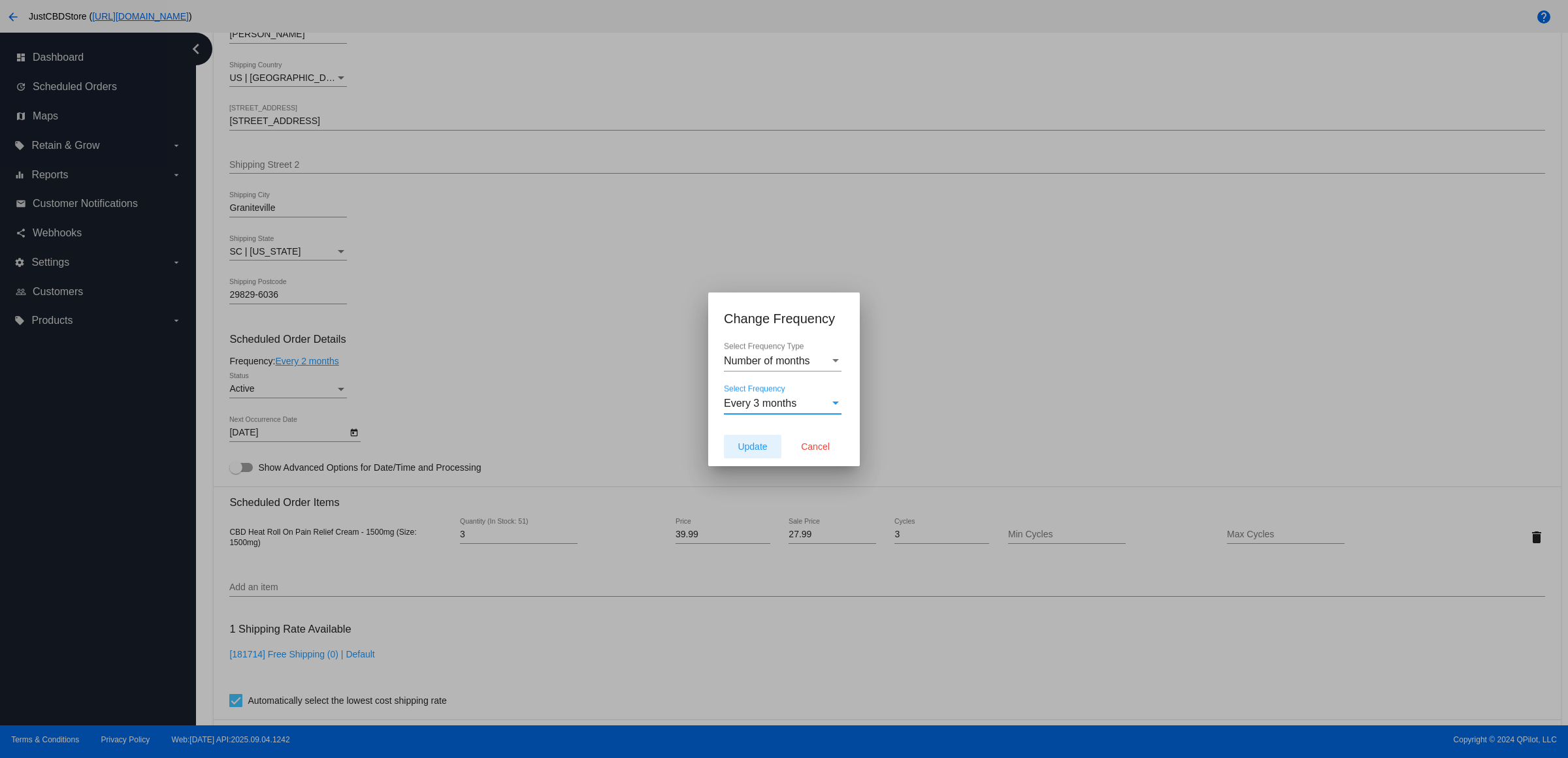
click at [751, 452] on span "Update" at bounding box center [752, 447] width 29 height 10
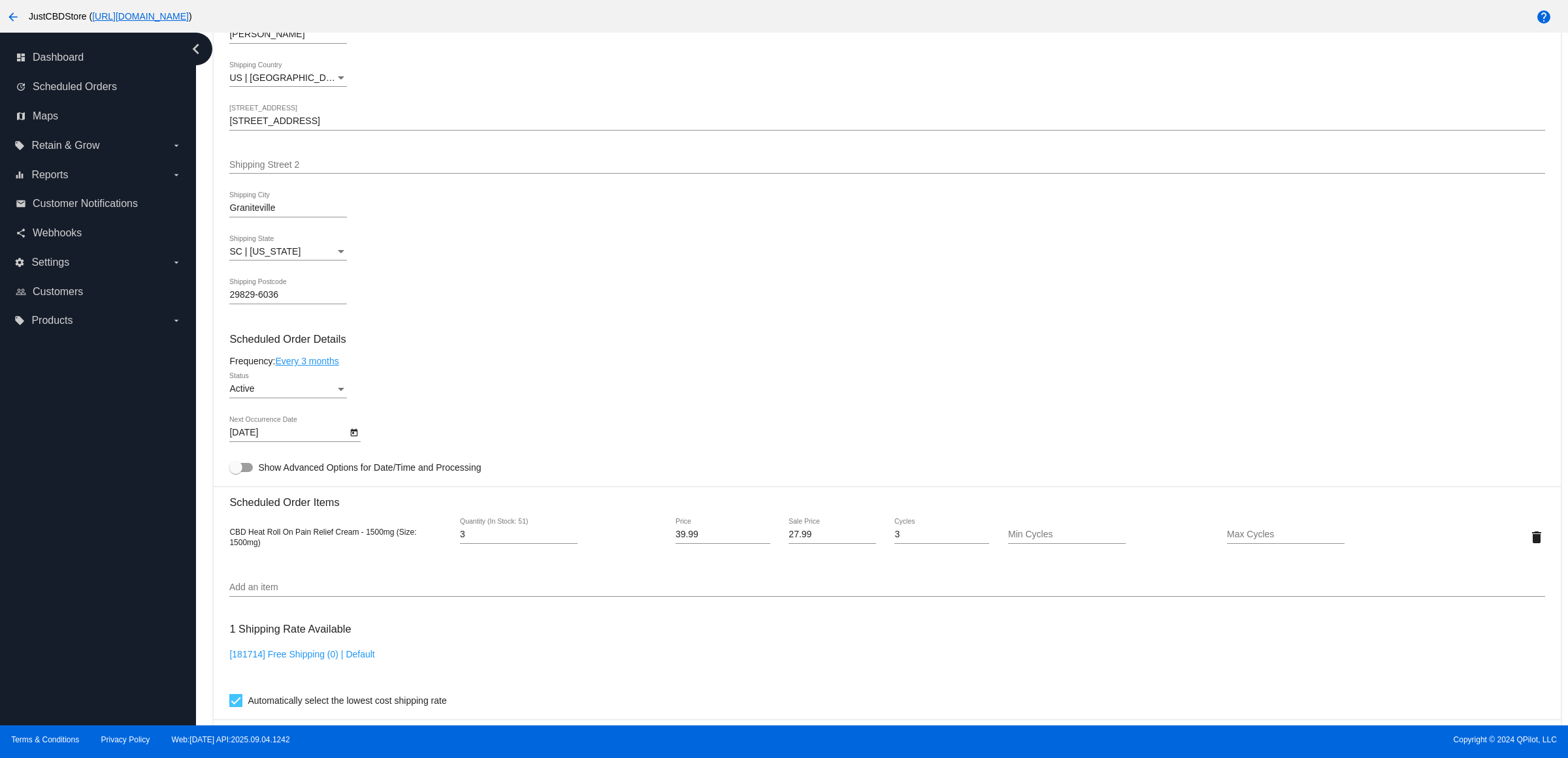
click at [355, 437] on icon "Open calendar" at bounding box center [354, 433] width 7 height 8
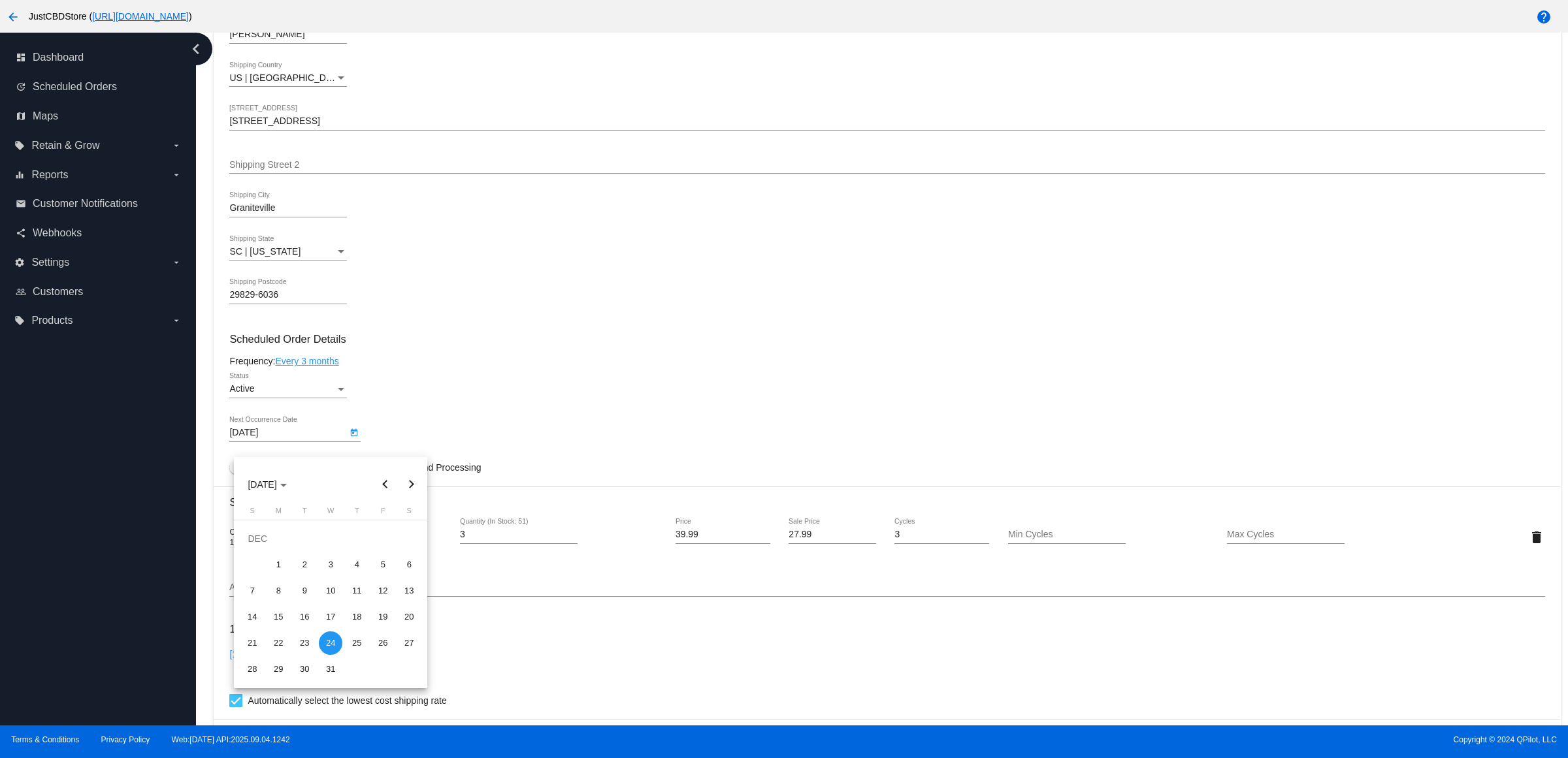
click at [409, 480] on button "Next month" at bounding box center [411, 485] width 26 height 26
click at [361, 594] on div "15" at bounding box center [357, 591] width 24 height 24
type input "[DATE]"
click at [350, 444] on body "arrow_back JustCBDStore ( [URL][DOMAIN_NAME] ) help dashboard Dashboard update …" at bounding box center [784, 379] width 1568 height 758
click at [475, 347] on div at bounding box center [784, 379] width 1568 height 758
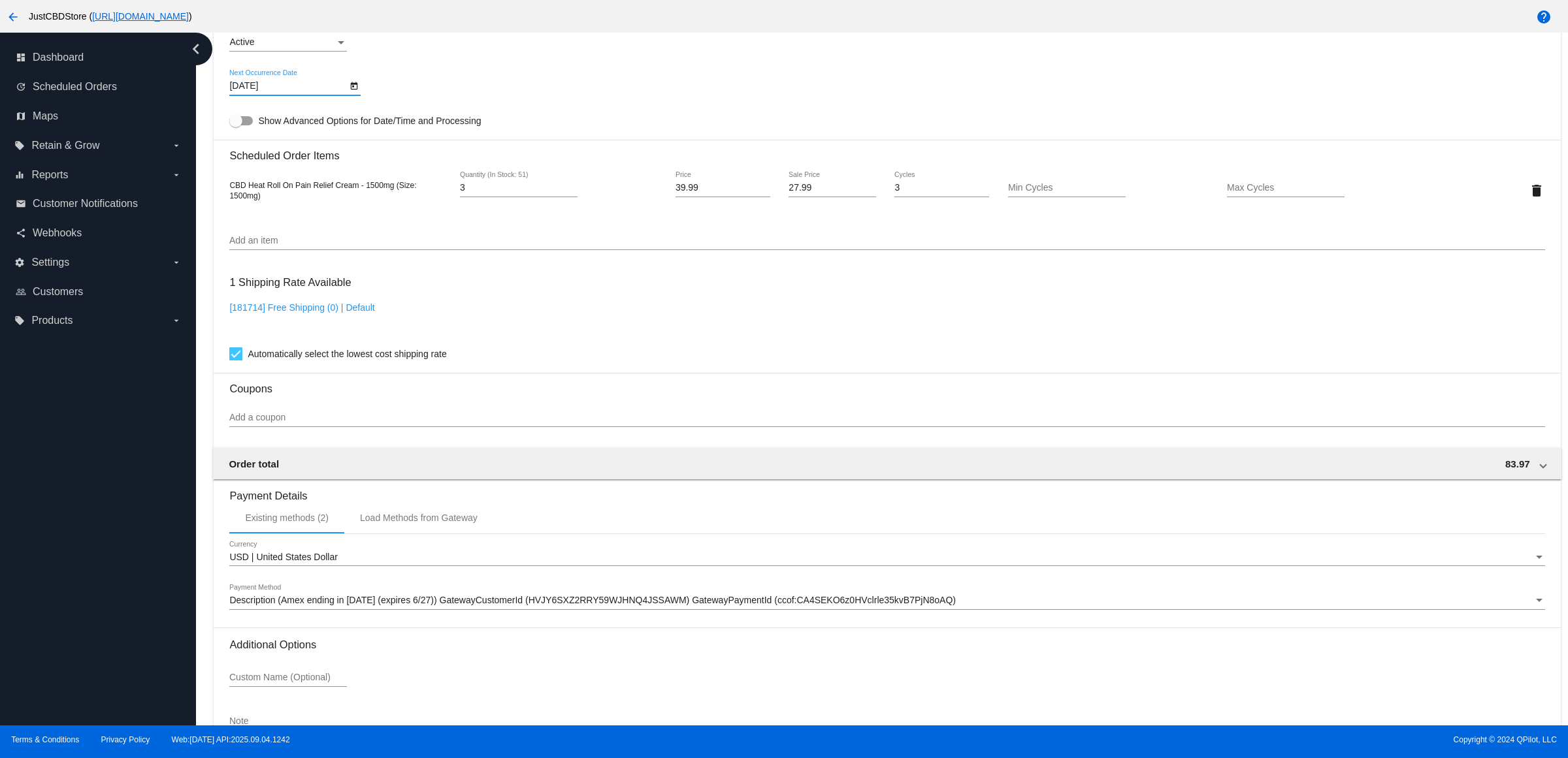
scroll to position [939, 0]
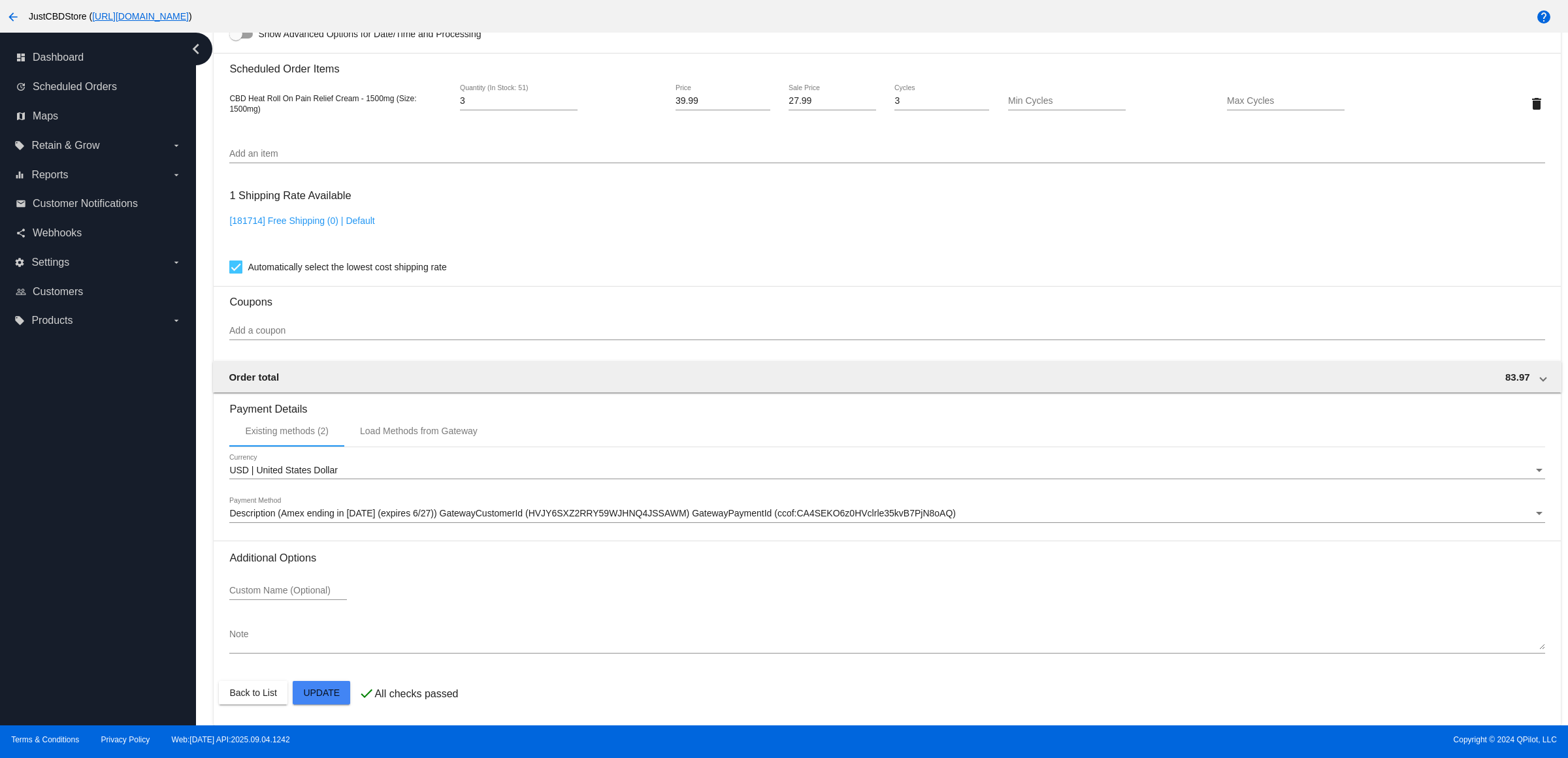
click at [330, 700] on mat-card "Customer 5342402: [PERSON_NAME] [EMAIL_ADDRESS][DOMAIN_NAME] Customer Shipping …" at bounding box center [887, 72] width 1346 height 1306
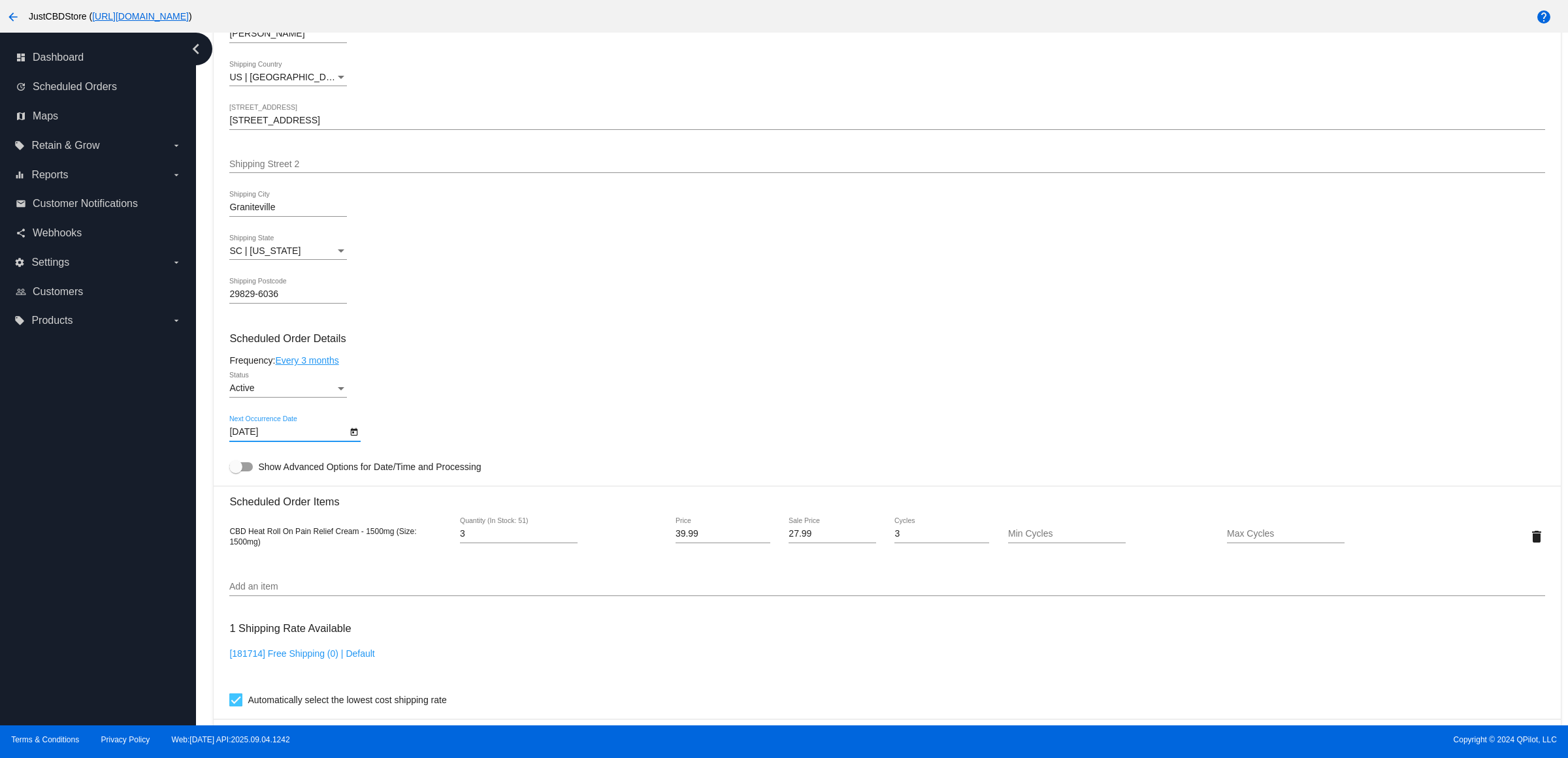
scroll to position [734, 0]
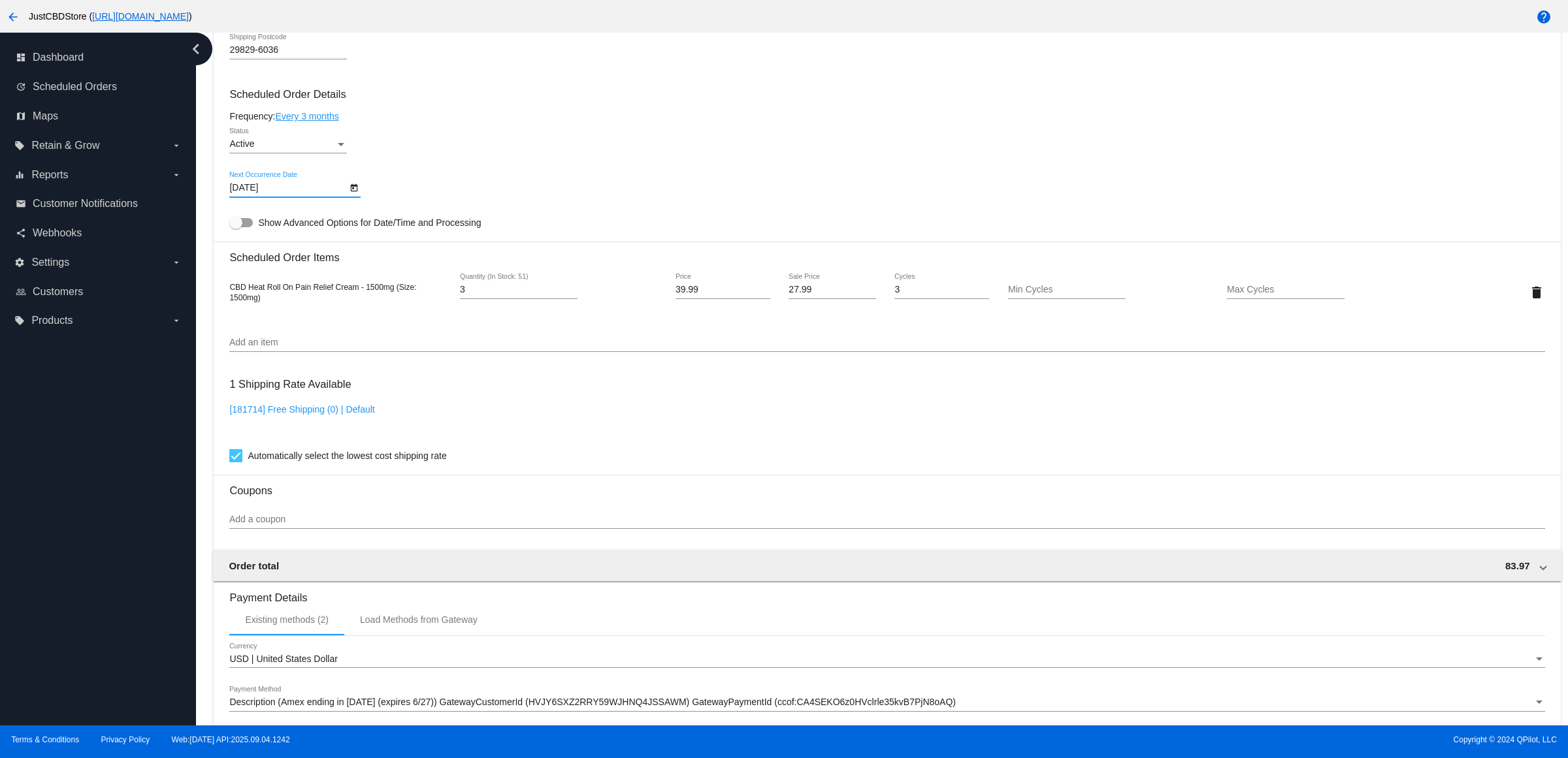
click at [438, 183] on mat-card-content "Customer 5342402: [PERSON_NAME] [EMAIL_ADDRESS][DOMAIN_NAME] Customer Shipping …" at bounding box center [887, 239] width 1315 height 1230
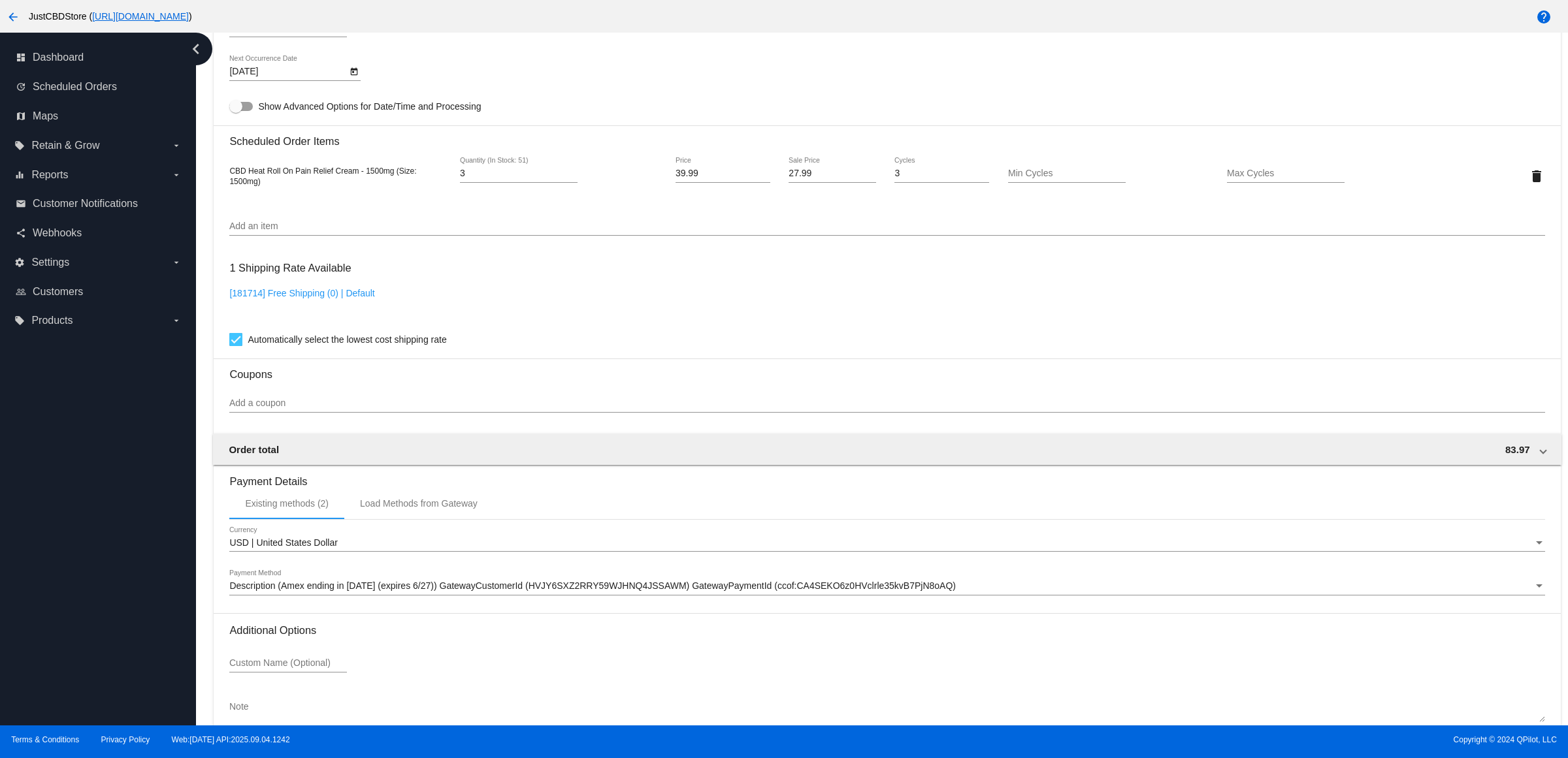
scroll to position [939, 0]
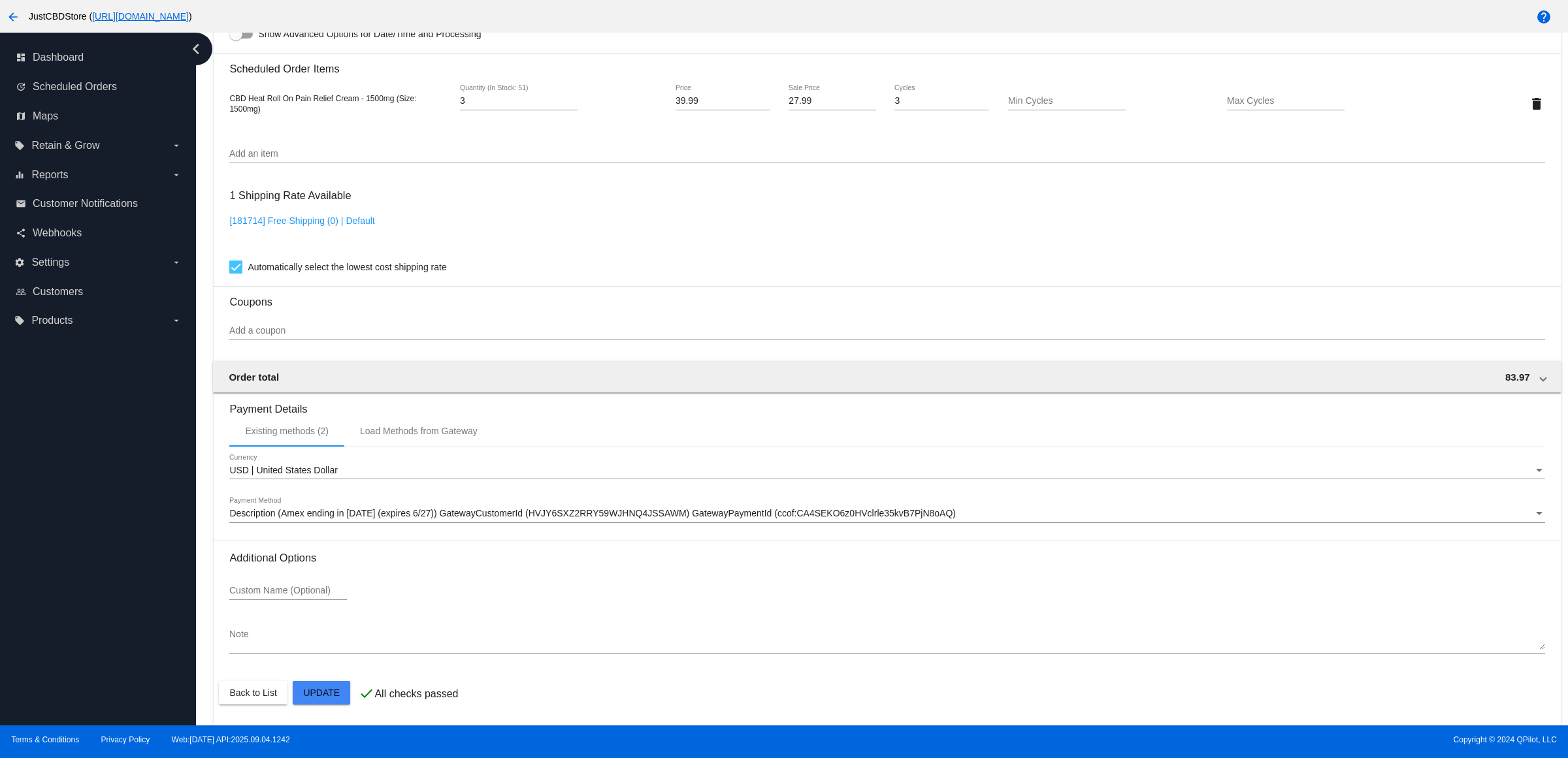
click at [334, 687] on mat-card "Customer 5342402: [PERSON_NAME] [EMAIL_ADDRESS][DOMAIN_NAME] Customer Shipping …" at bounding box center [887, 72] width 1346 height 1306
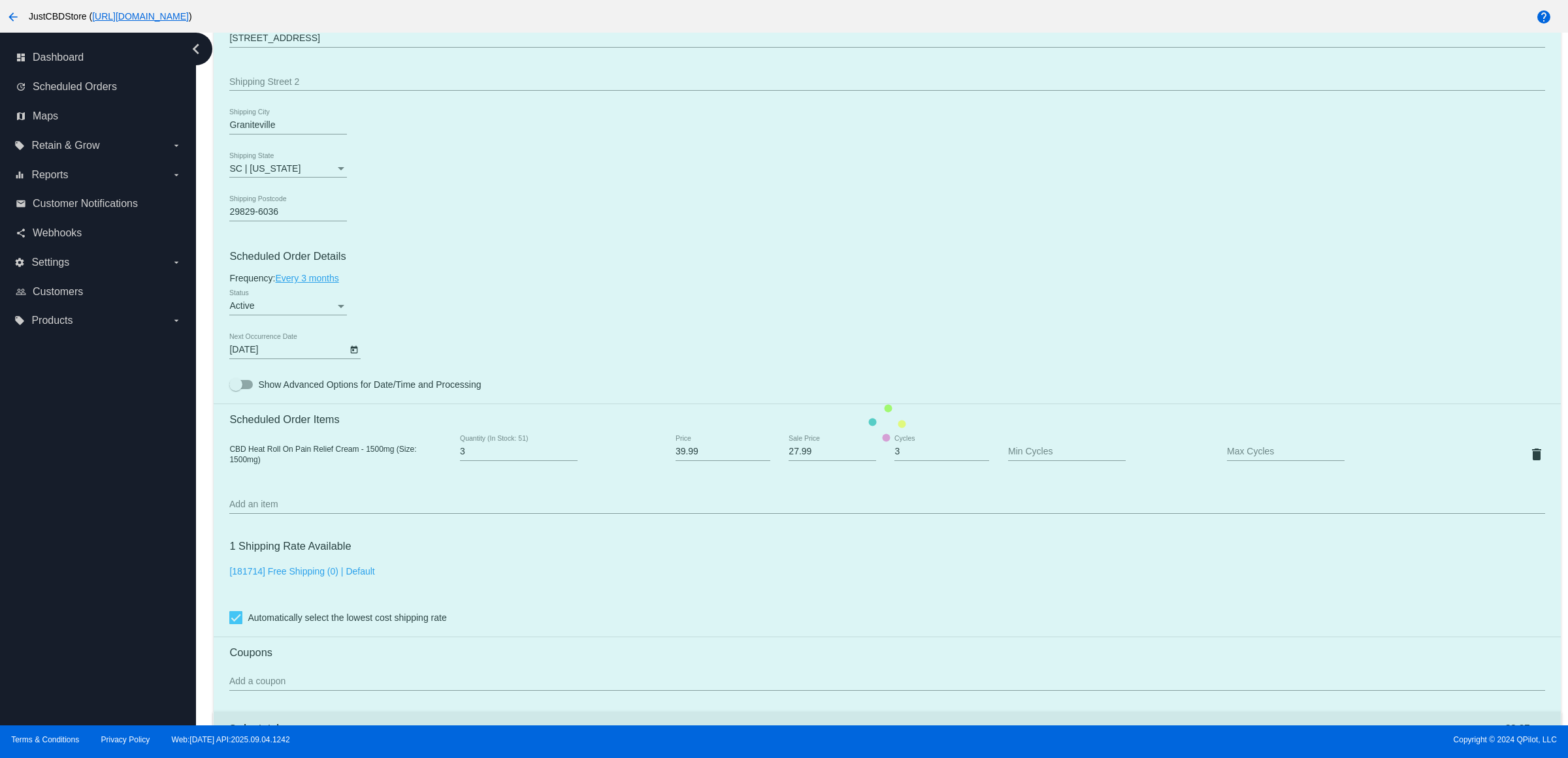
scroll to position [204, 0]
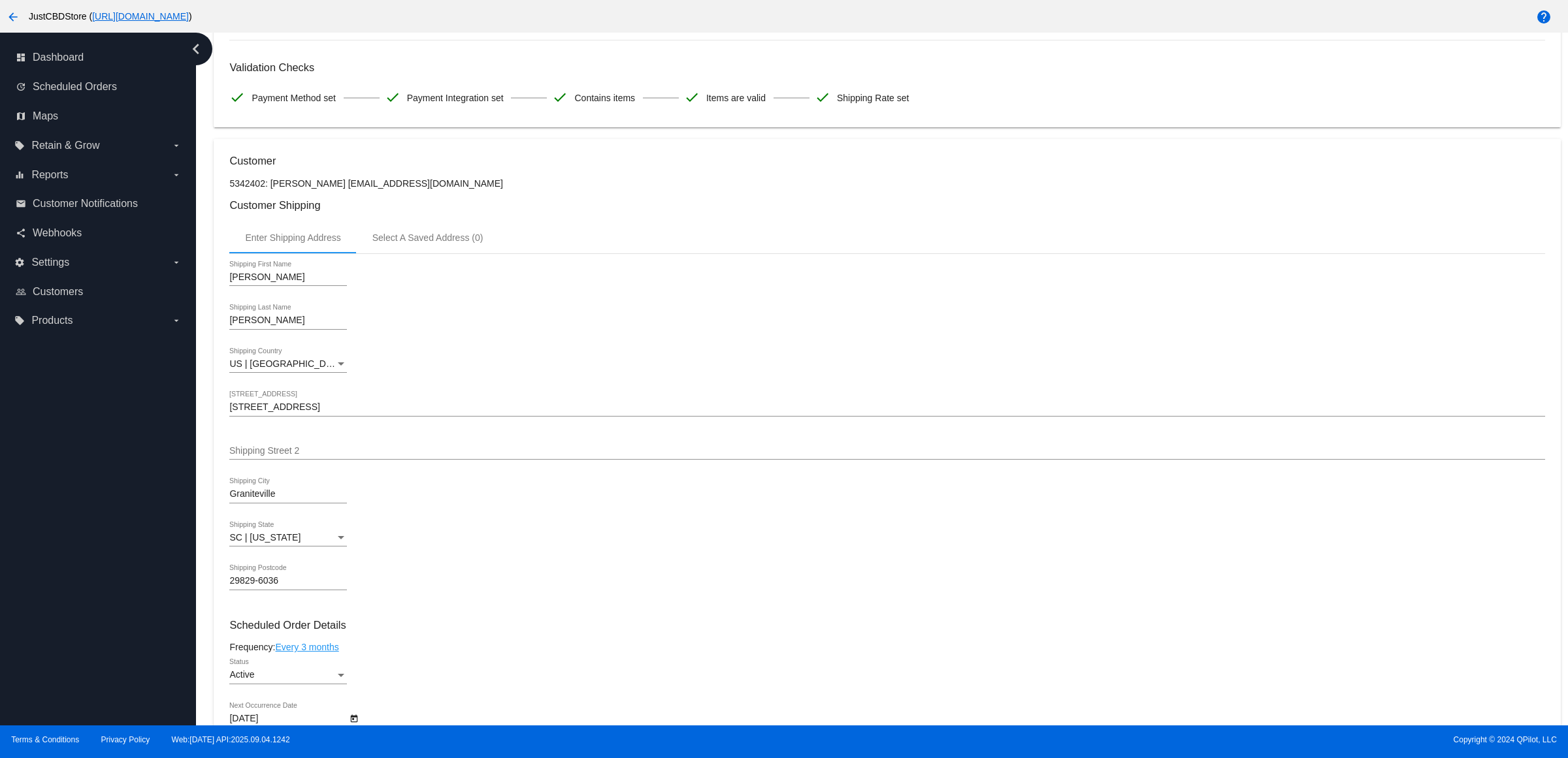
click at [573, 360] on div "[PERSON_NAME] First Name [PERSON_NAME] Shipping Last Name [GEOGRAPHIC_DATA] | […" at bounding box center [887, 430] width 1315 height 354
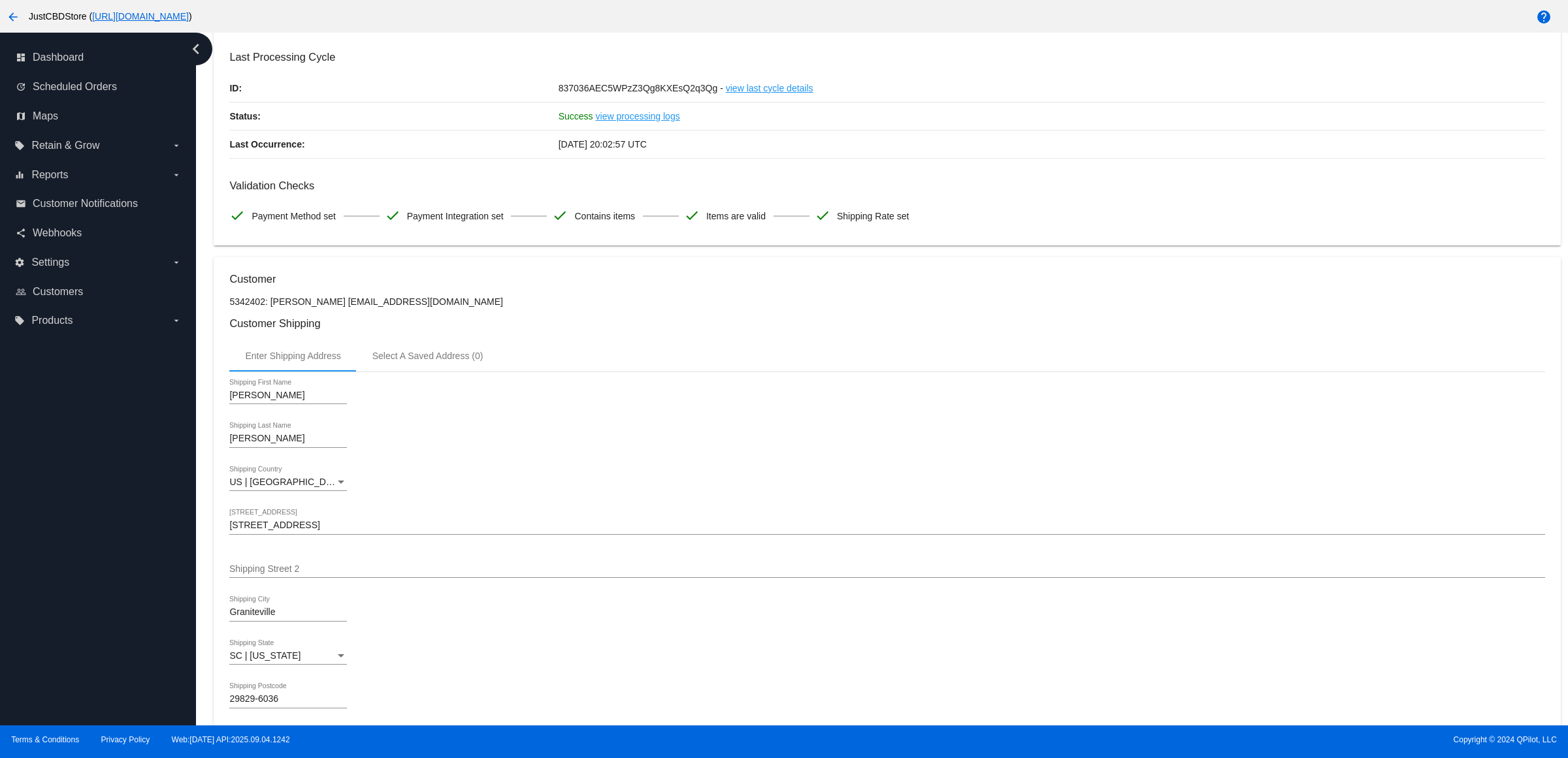
scroll to position [0, 0]
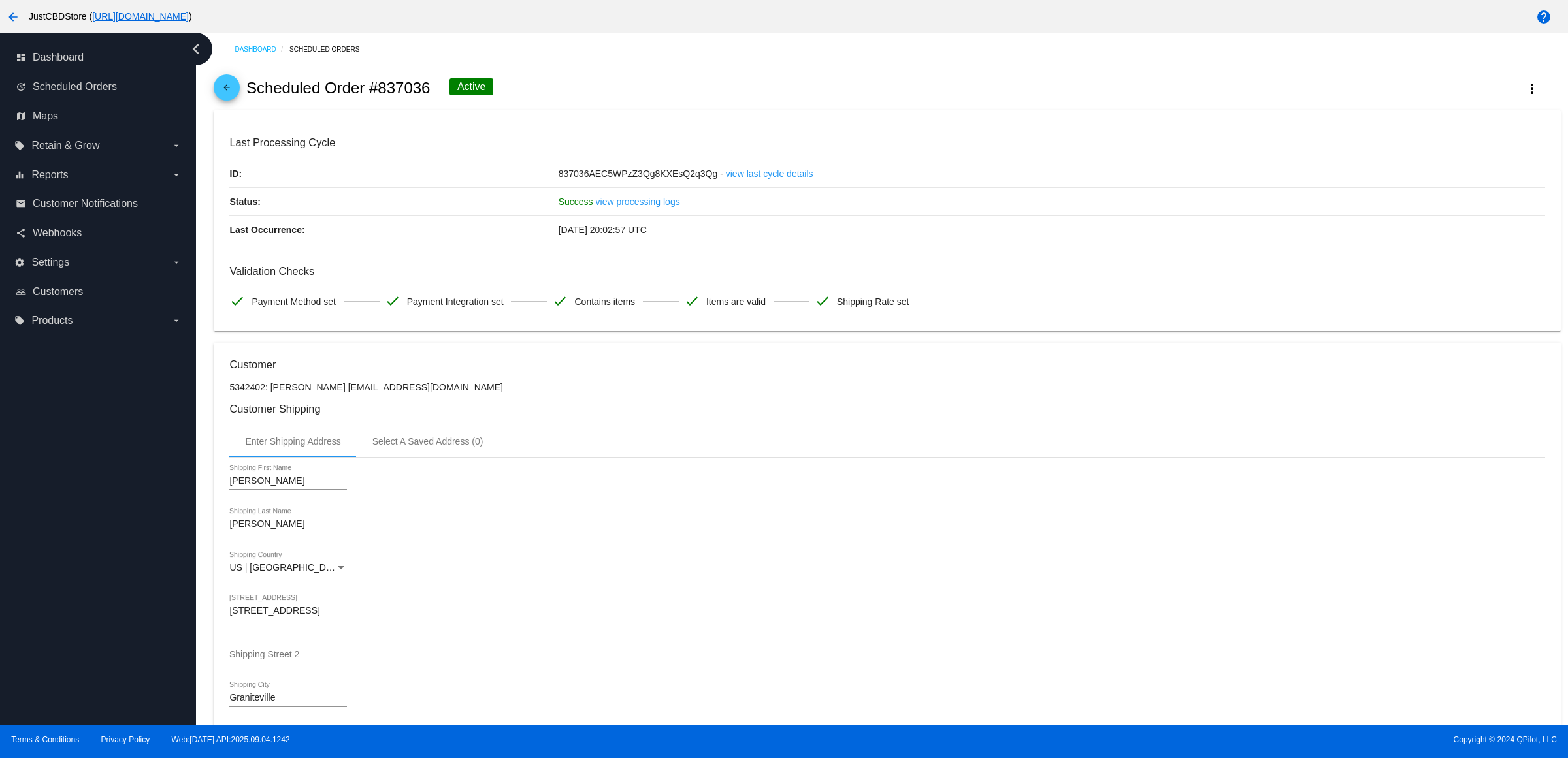
click at [232, 92] on mat-icon "arrow_back" at bounding box center [227, 91] width 16 height 16
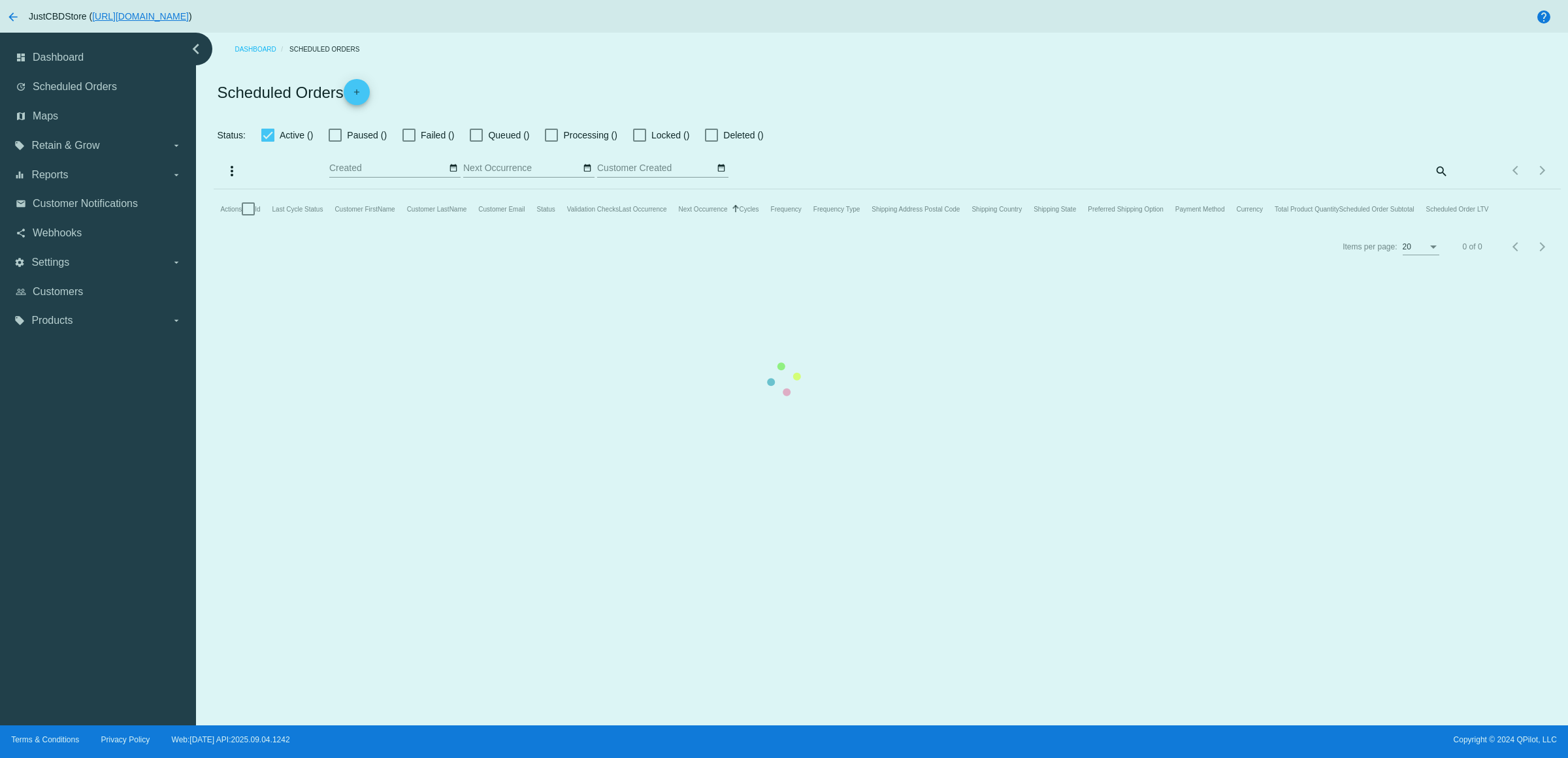
checkbox input "true"
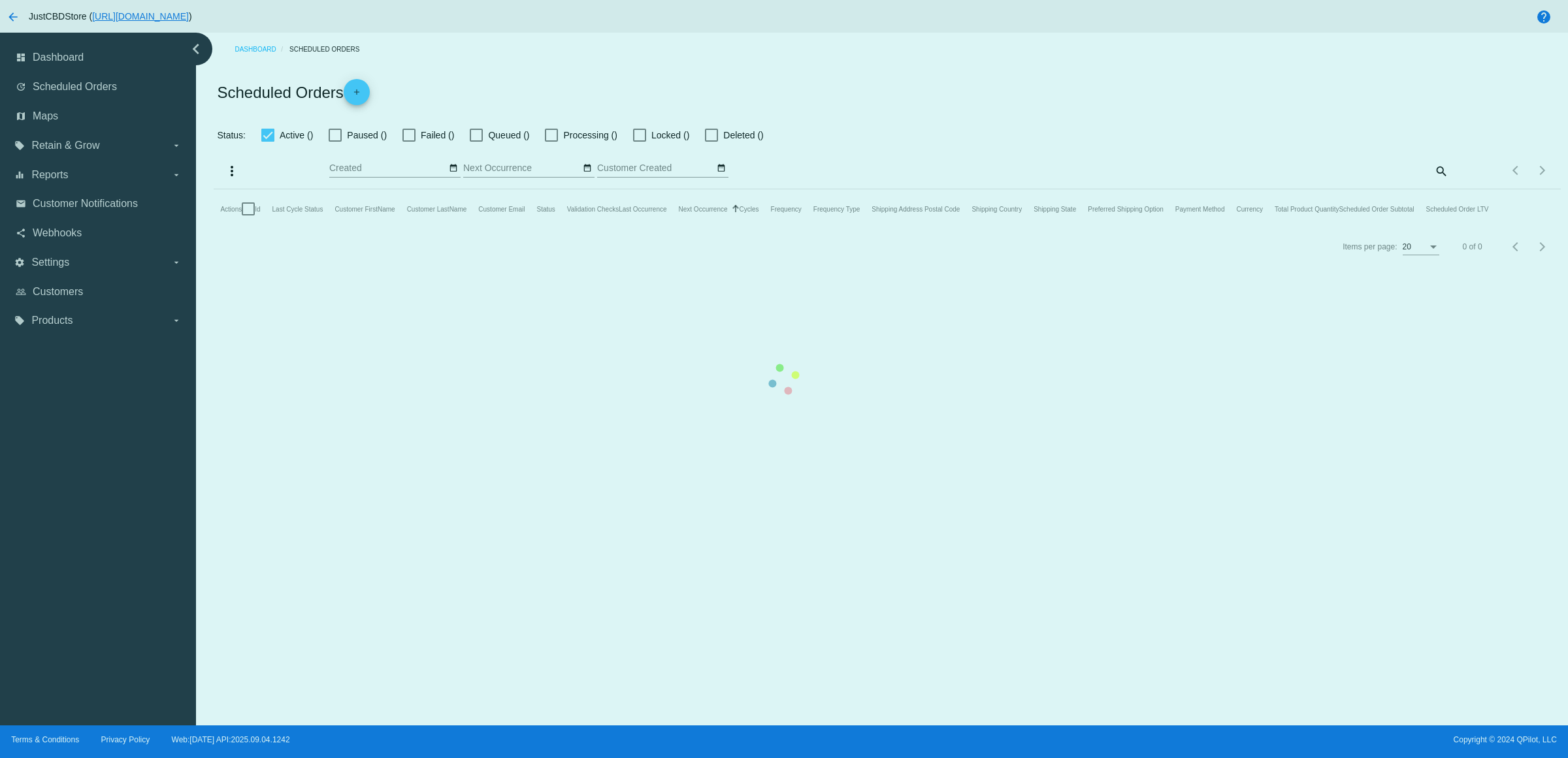
checkbox input "true"
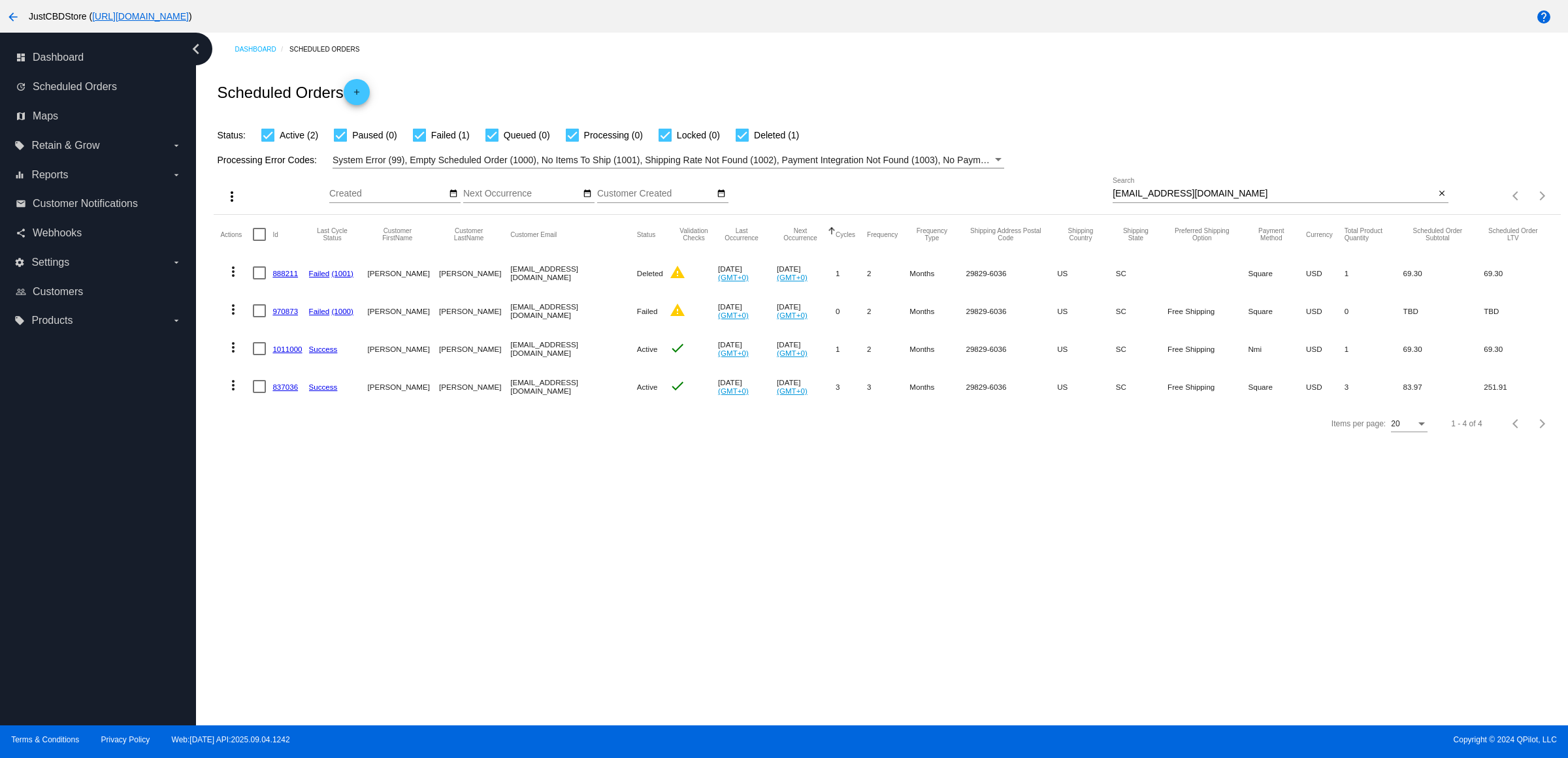
click at [294, 353] on link "1011000" at bounding box center [287, 349] width 29 height 9
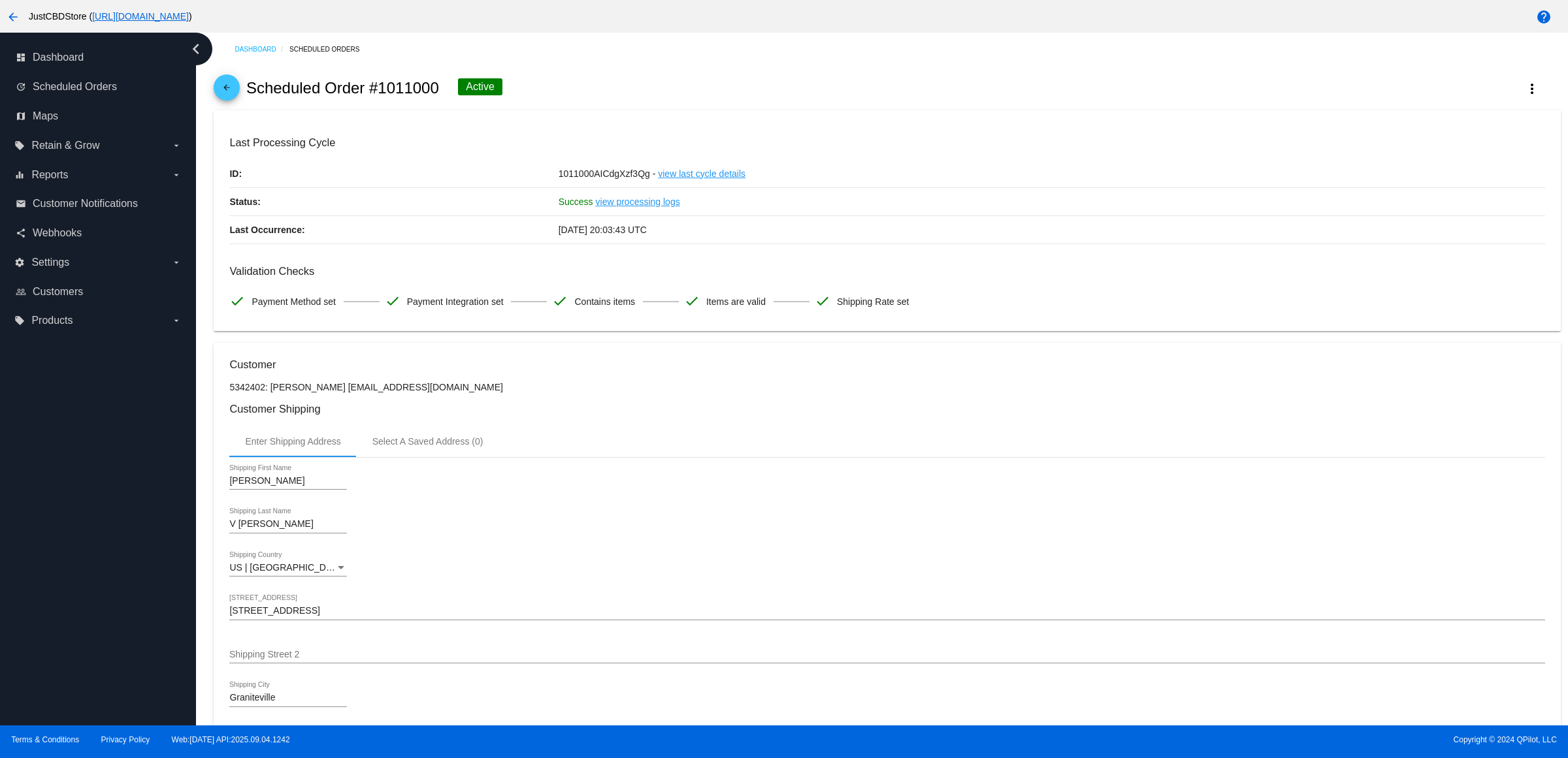
click at [231, 93] on mat-icon "arrow_back" at bounding box center [227, 91] width 16 height 16
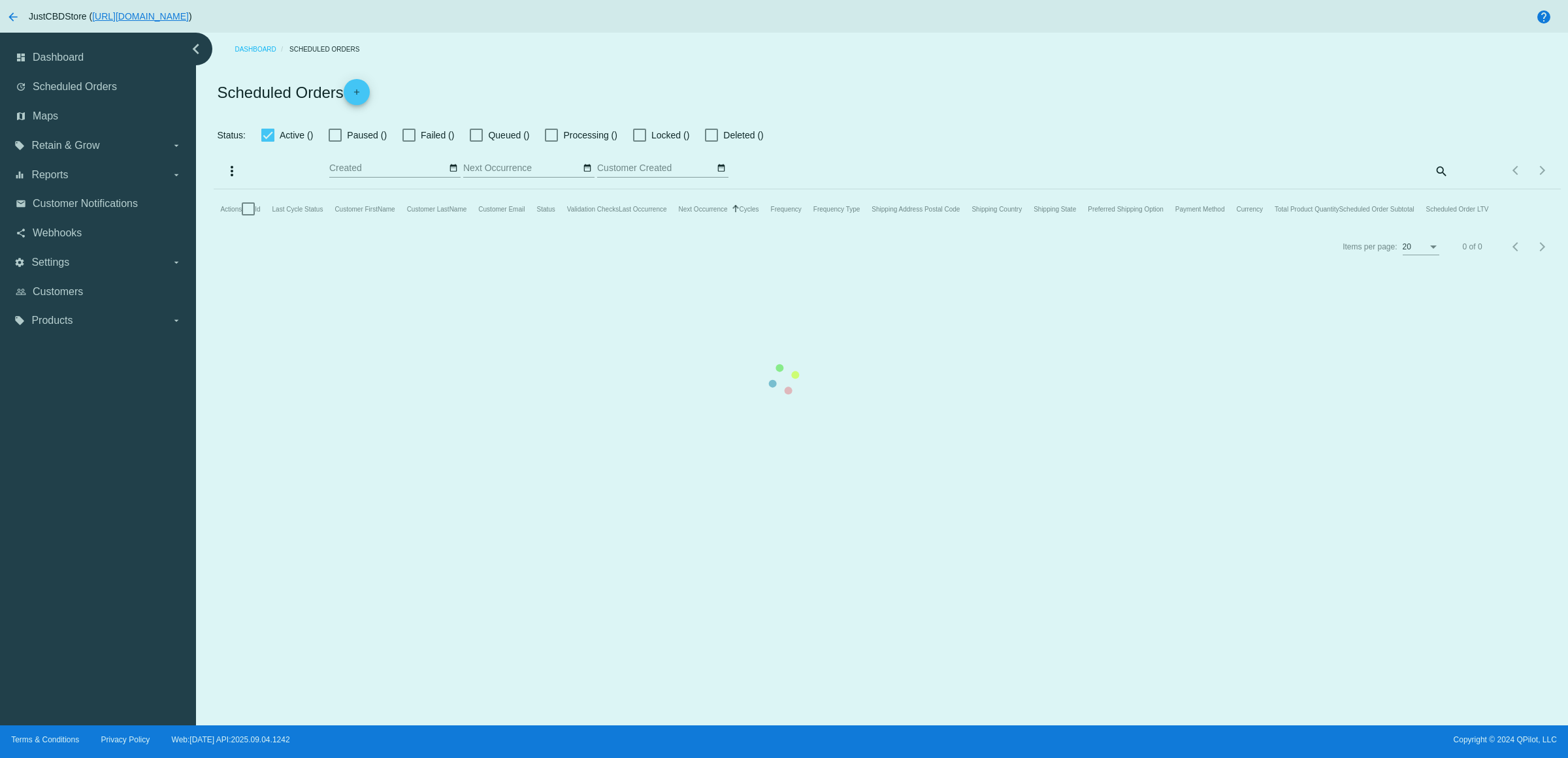
checkbox input "true"
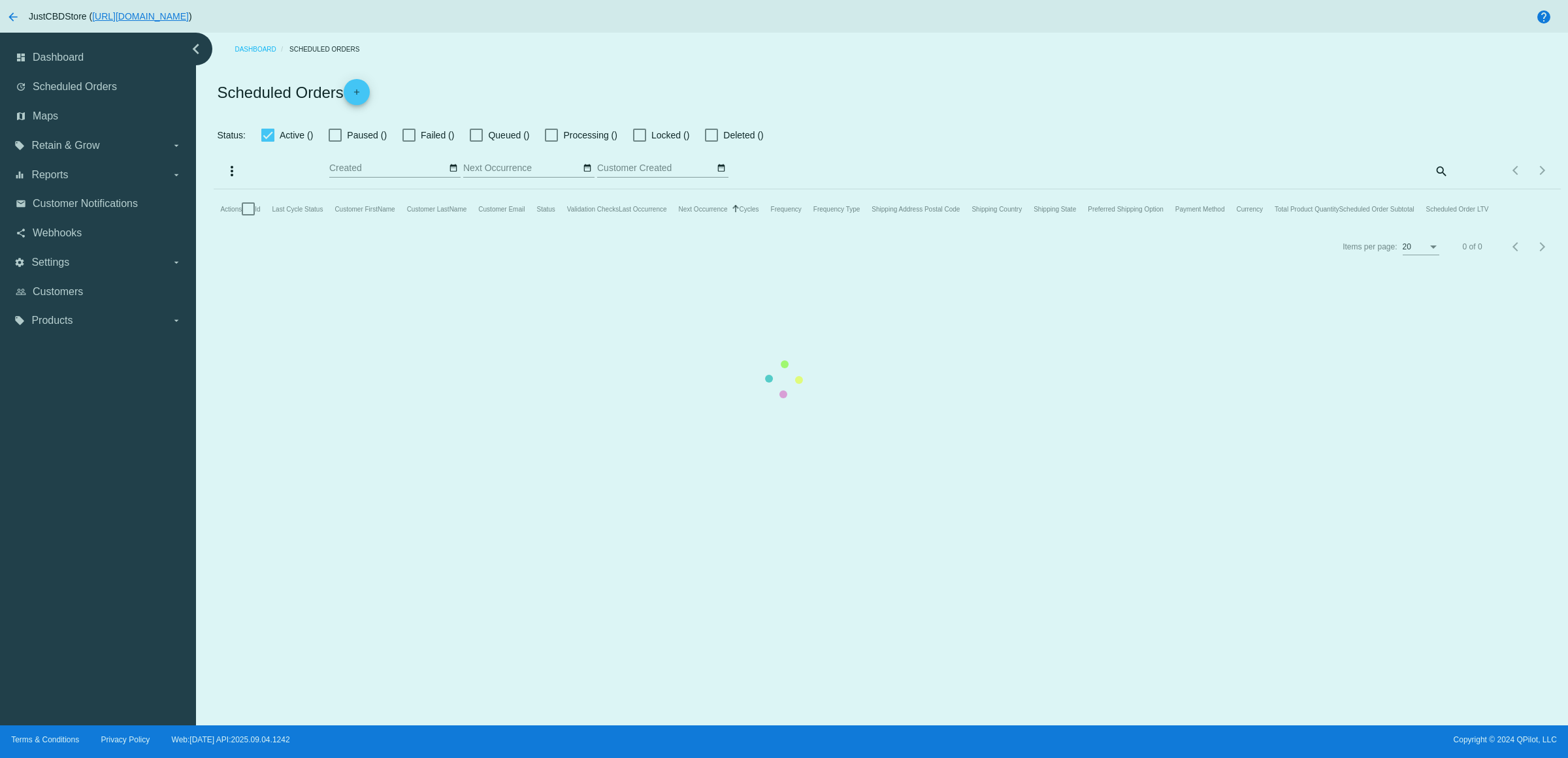
checkbox input "true"
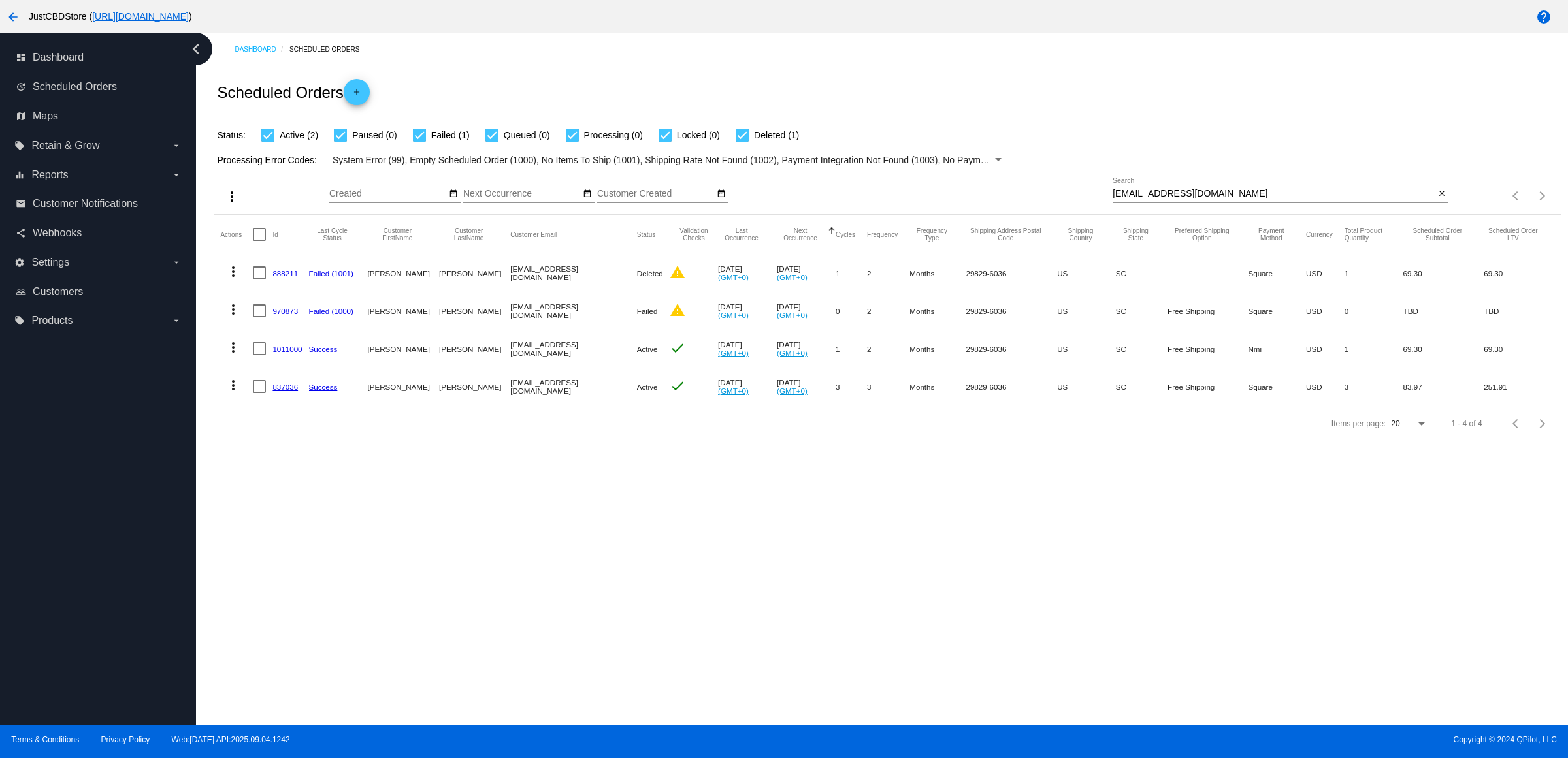
click at [292, 391] on link "837036" at bounding box center [285, 387] width 26 height 9
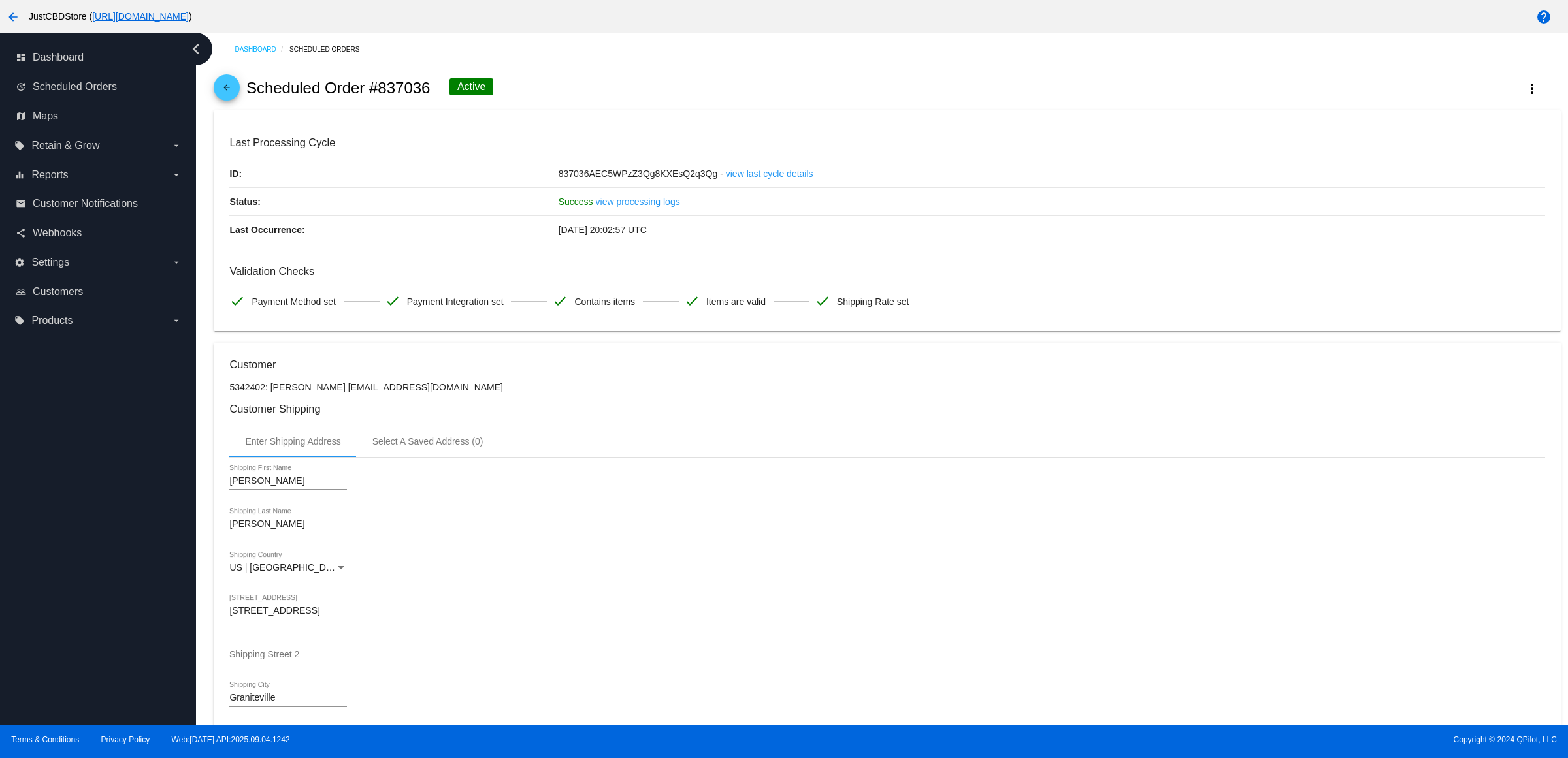
click at [1376, 392] on p "5342402: [PERSON_NAME] [EMAIL_ADDRESS][DOMAIN_NAME]" at bounding box center [887, 387] width 1315 height 10
click at [1176, 216] on div "Success view processing logs" at bounding box center [1052, 202] width 986 height 27
